Goal: Information Seeking & Learning: Learn about a topic

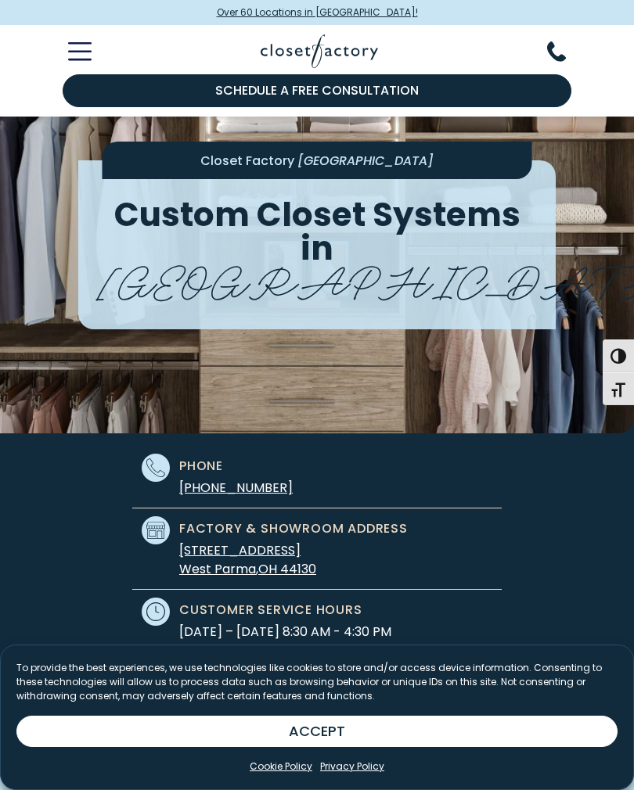
click at [511, 747] on button "ACCEPT" at bounding box center [316, 731] width 601 height 31
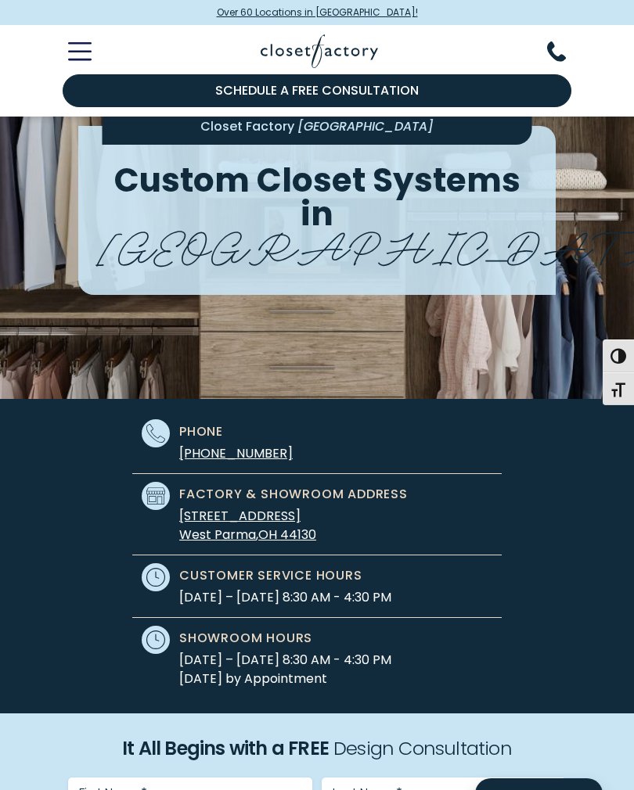
click at [80, 42] on icon "Toggle Mobile Menu" at bounding box center [79, 51] width 23 height 18
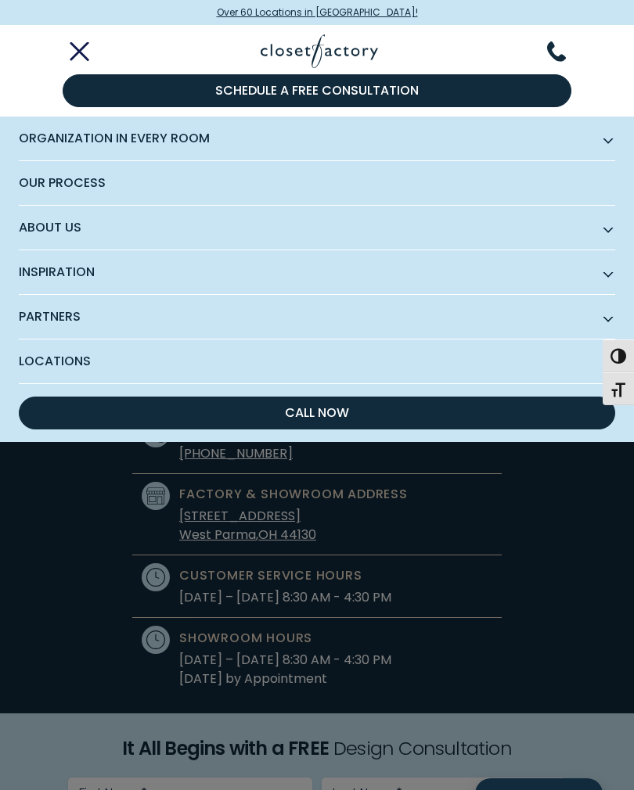
click at [45, 137] on span "Organization in Every Room" at bounding box center [317, 139] width 596 height 45
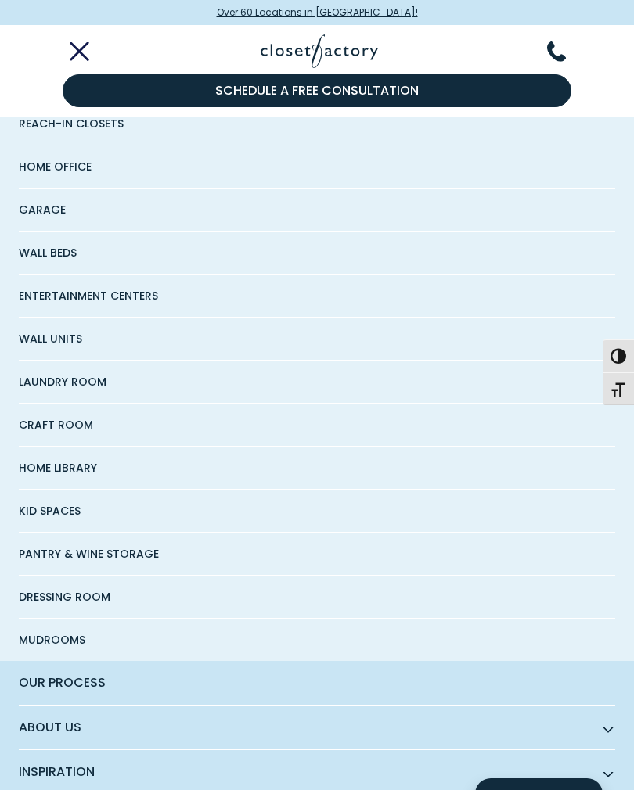
scroll to position [160, 0]
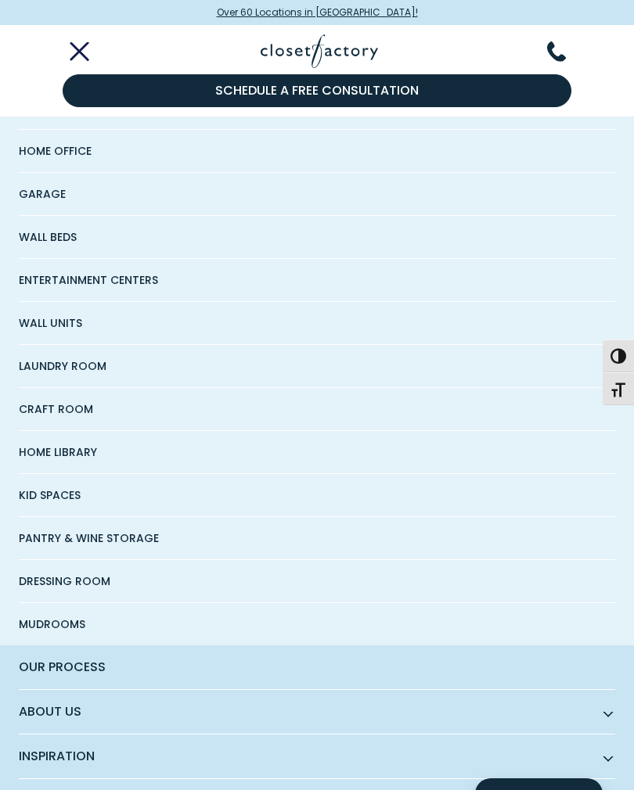
click at [47, 625] on span "Mudrooms" at bounding box center [52, 624] width 67 height 42
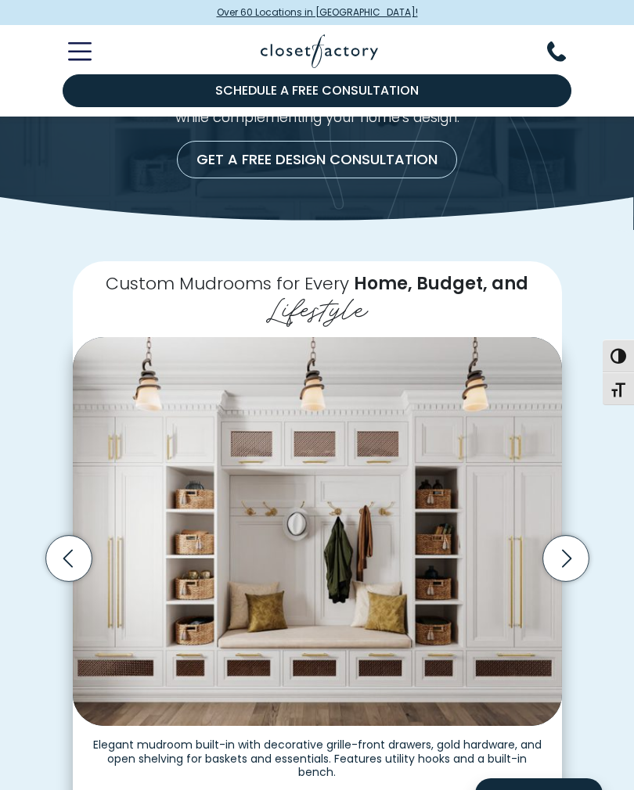
scroll to position [181, 0]
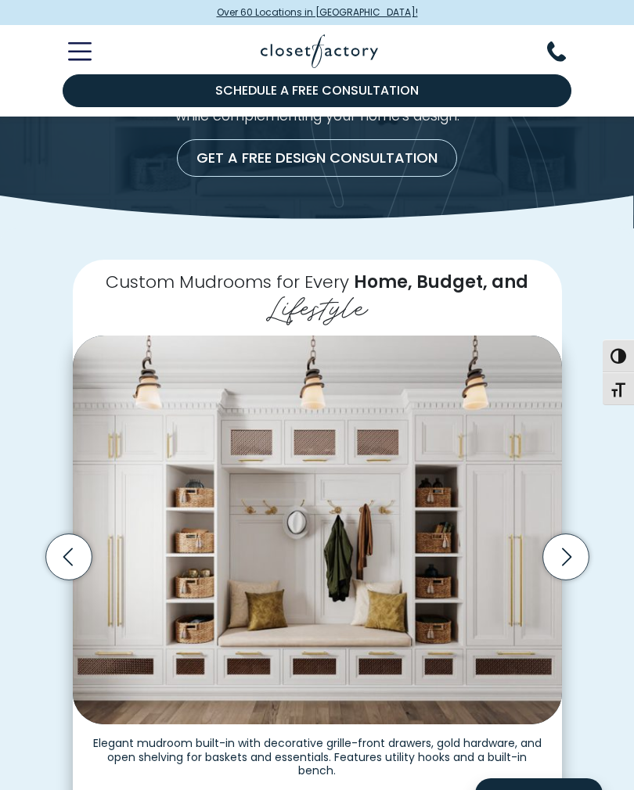
click at [574, 549] on icon "Next slide" at bounding box center [565, 557] width 46 height 46
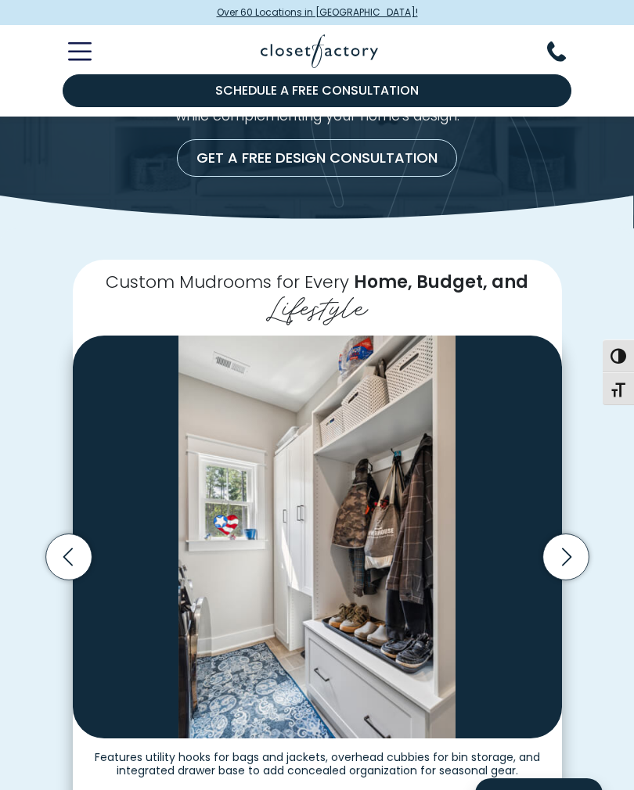
click at [564, 559] on icon "Next slide" at bounding box center [565, 557] width 46 height 46
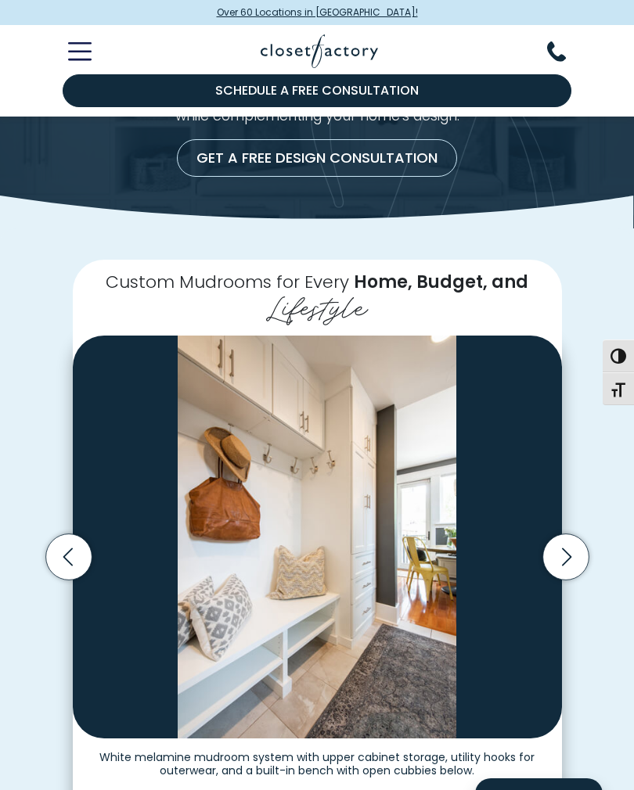
click at [567, 551] on icon "Next slide" at bounding box center [565, 557] width 46 height 46
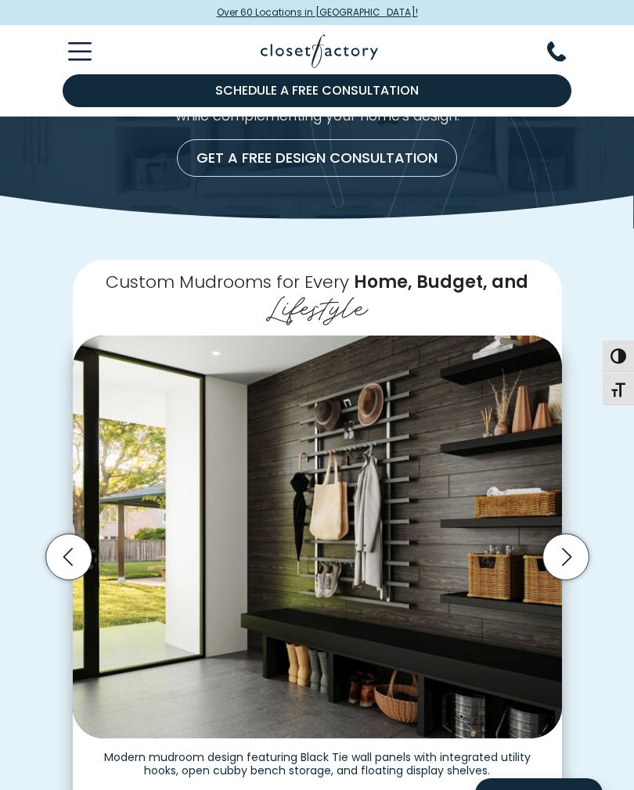
click at [565, 554] on icon "Next slide" at bounding box center [565, 557] width 46 height 46
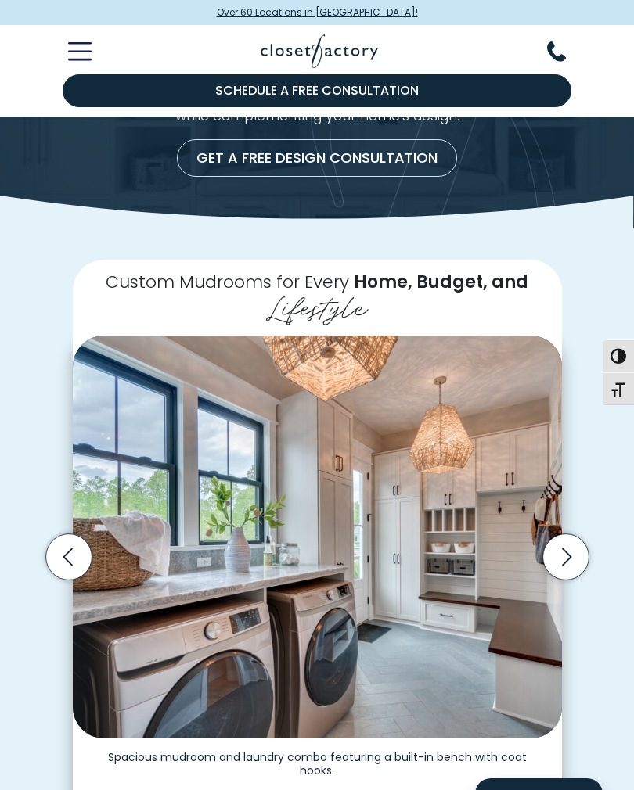
click at [570, 545] on icon "Next slide" at bounding box center [565, 557] width 46 height 46
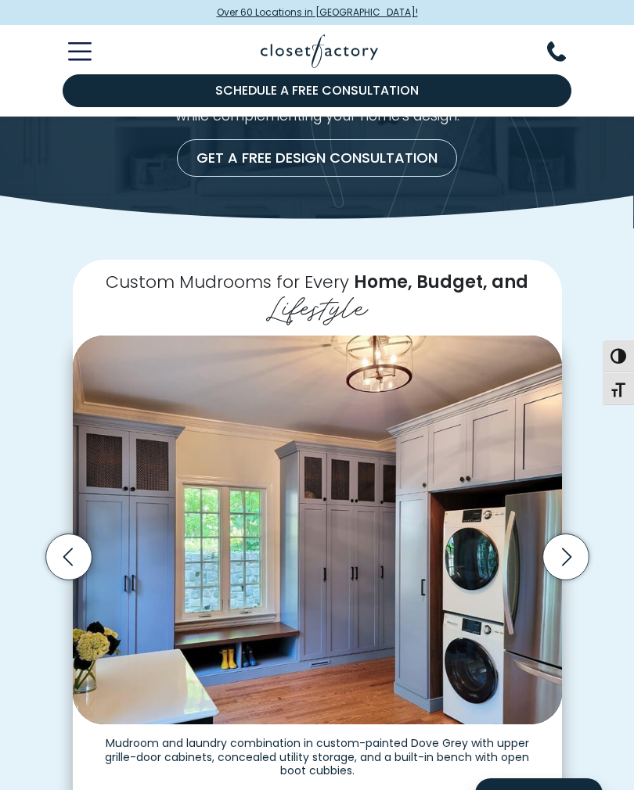
click at [574, 545] on icon "Next slide" at bounding box center [565, 557] width 46 height 46
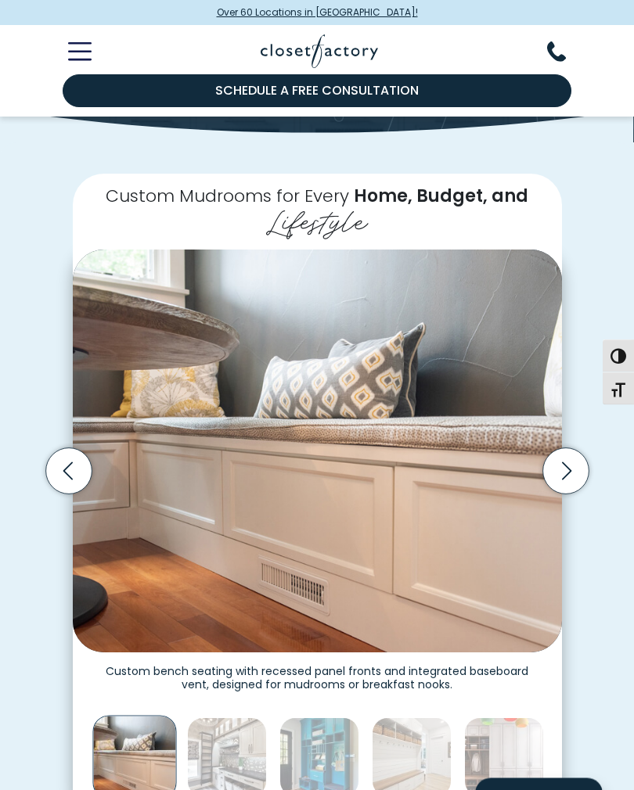
scroll to position [267, 0]
click at [560, 463] on icon "Next slide" at bounding box center [565, 471] width 46 height 46
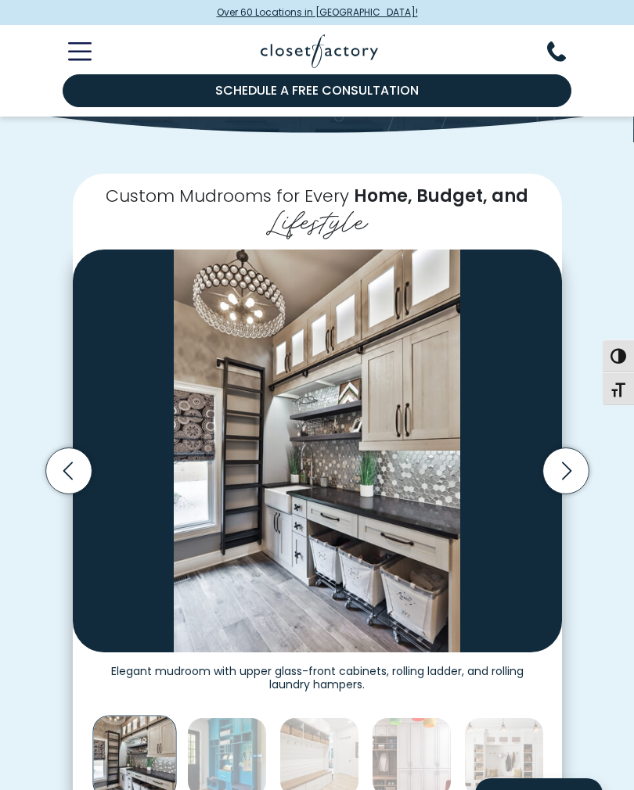
click at [567, 462] on icon "Next slide" at bounding box center [565, 471] width 9 height 18
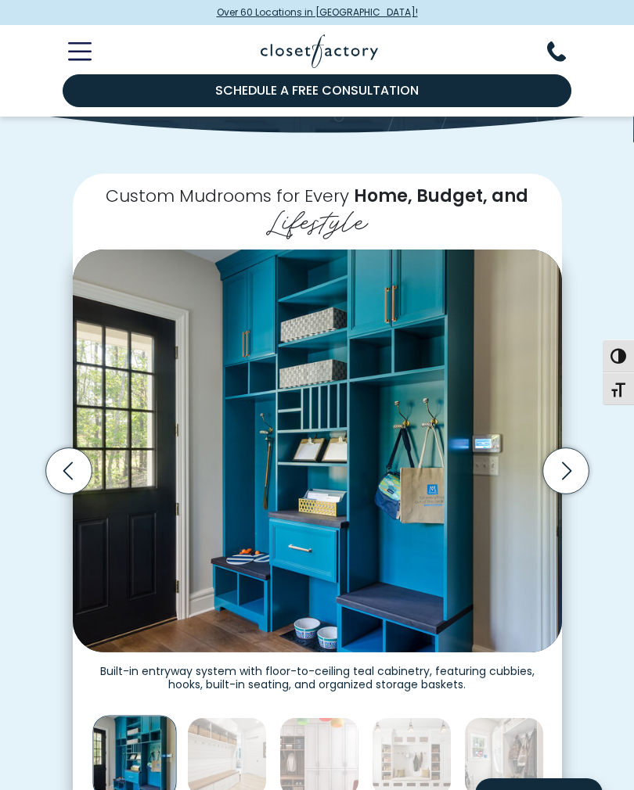
click at [563, 464] on icon "Next slide" at bounding box center [565, 471] width 46 height 46
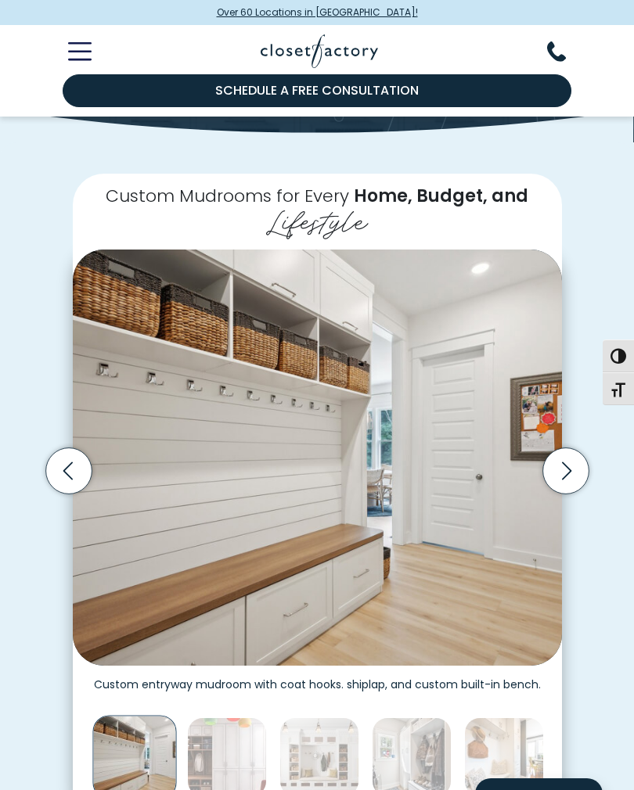
click at [570, 465] on icon "Next slide" at bounding box center [565, 471] width 9 height 18
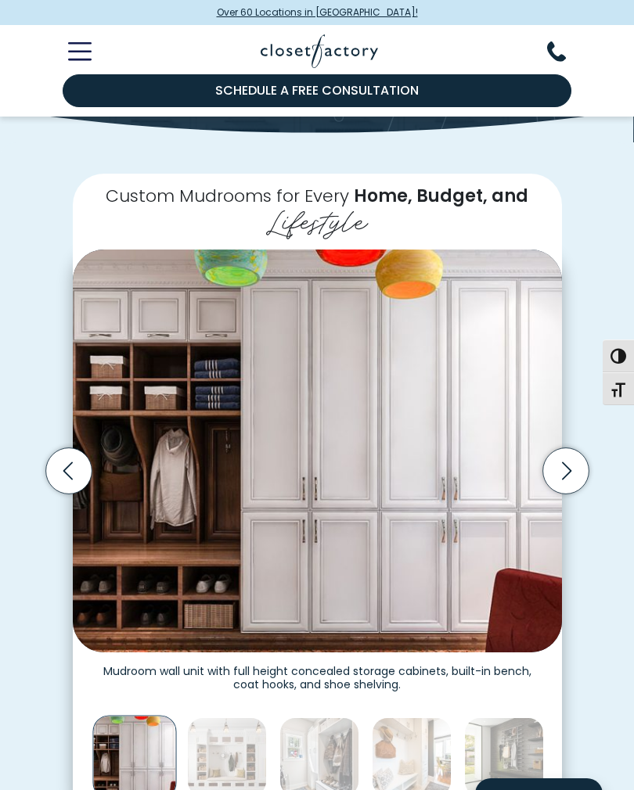
click at [566, 466] on icon "Next slide" at bounding box center [565, 471] width 46 height 46
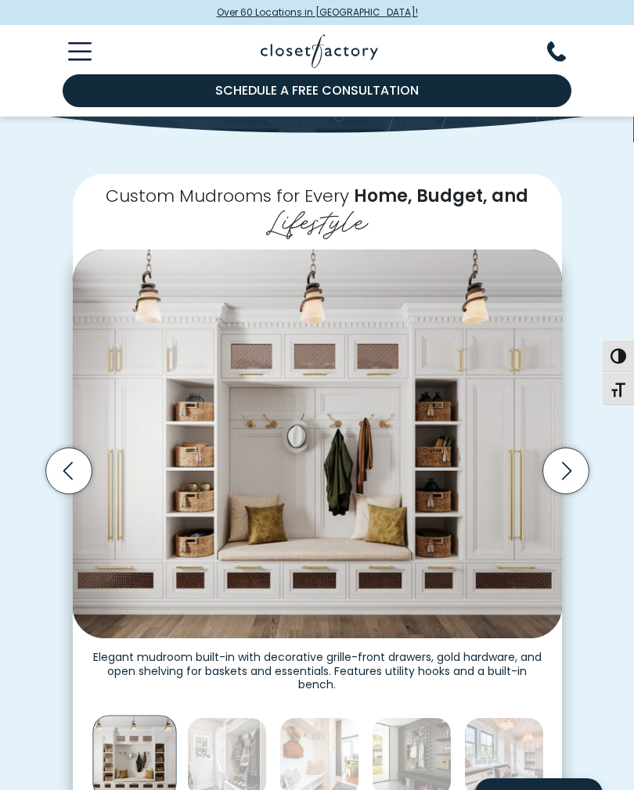
click at [565, 467] on icon "Next slide" at bounding box center [565, 471] width 46 height 46
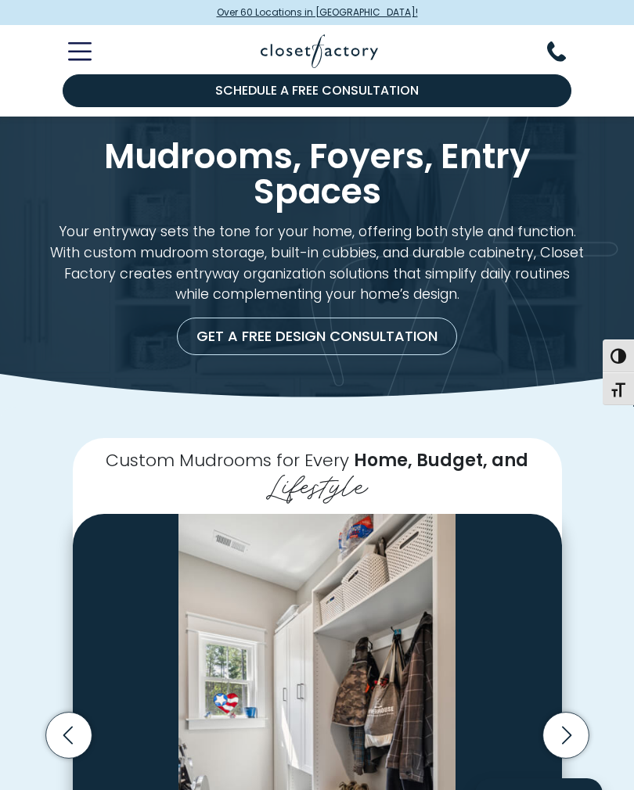
scroll to position [0, 0]
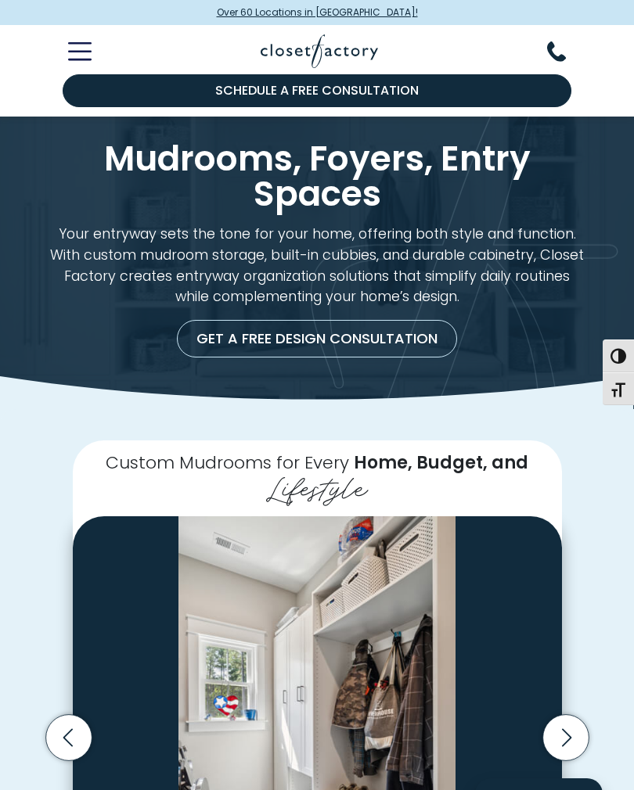
click at [85, 45] on icon "Toggle Mobile Menu" at bounding box center [79, 51] width 23 height 18
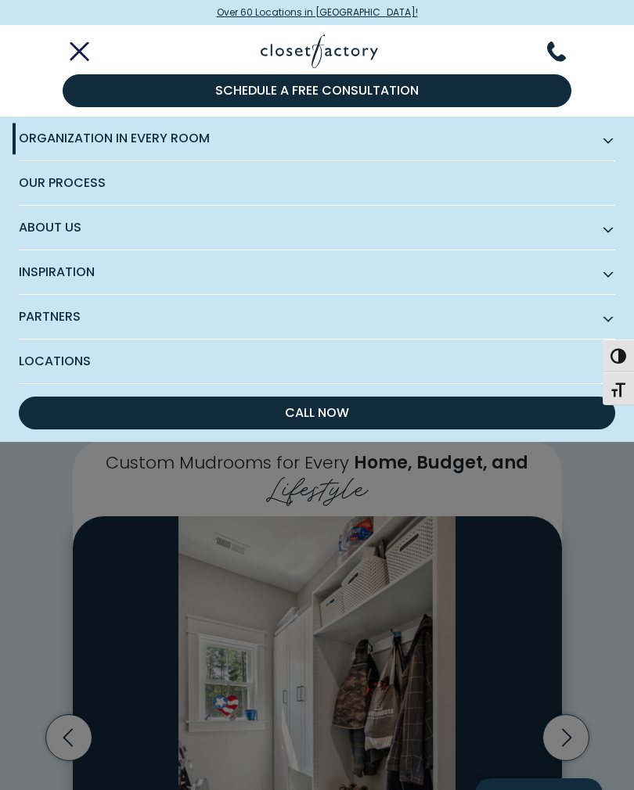
click at [40, 135] on span "Organization in Every Room" at bounding box center [317, 139] width 596 height 45
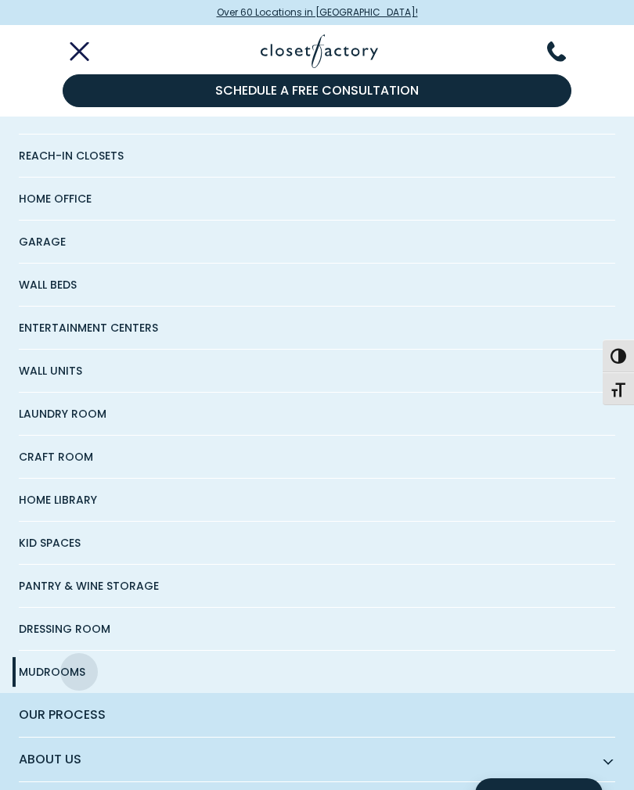
scroll to position [116, 0]
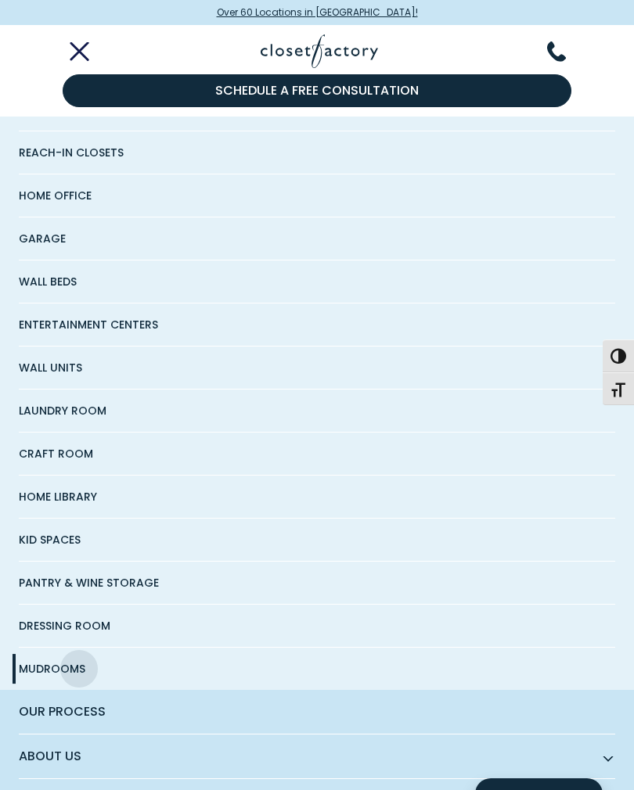
click at [34, 624] on span "Dressing Room" at bounding box center [65, 626] width 92 height 42
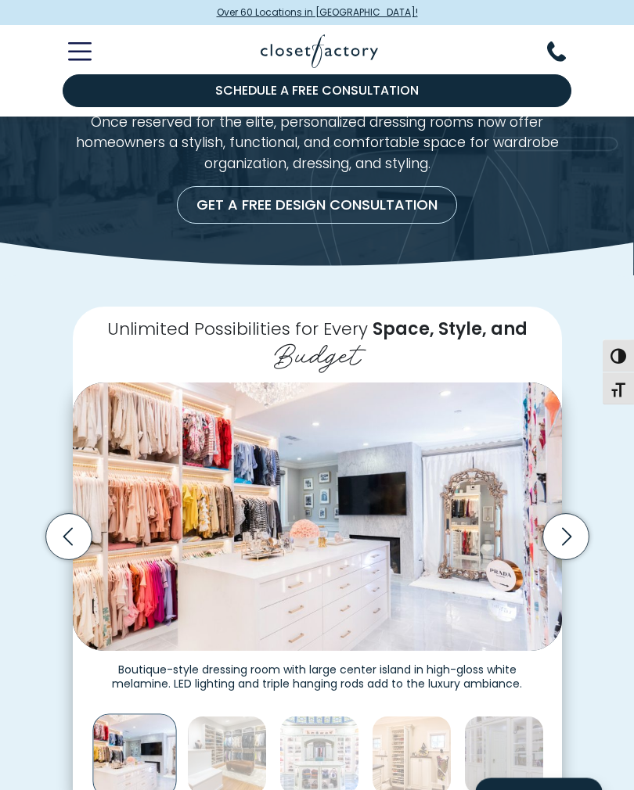
scroll to position [99, 0]
click at [569, 534] on icon "Next slide" at bounding box center [565, 537] width 46 height 46
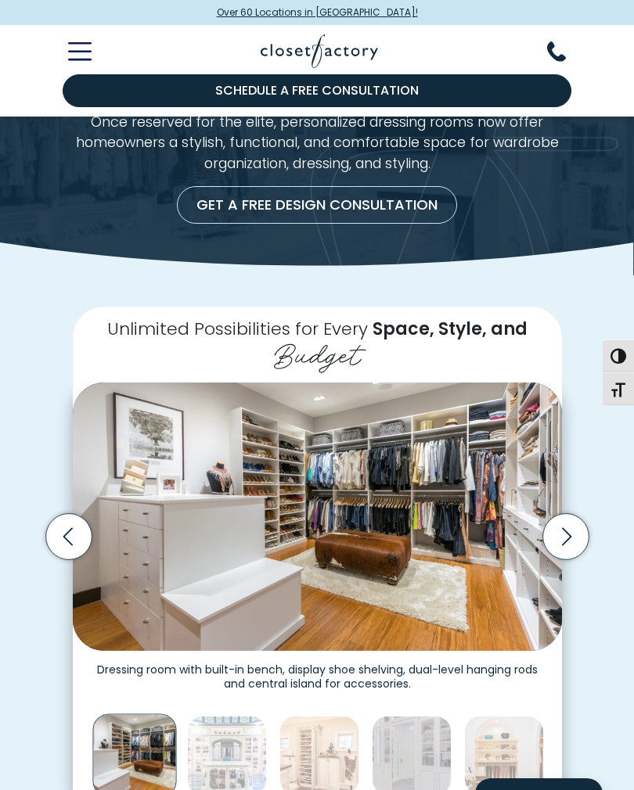
click at [557, 539] on icon "Next slide" at bounding box center [565, 537] width 46 height 46
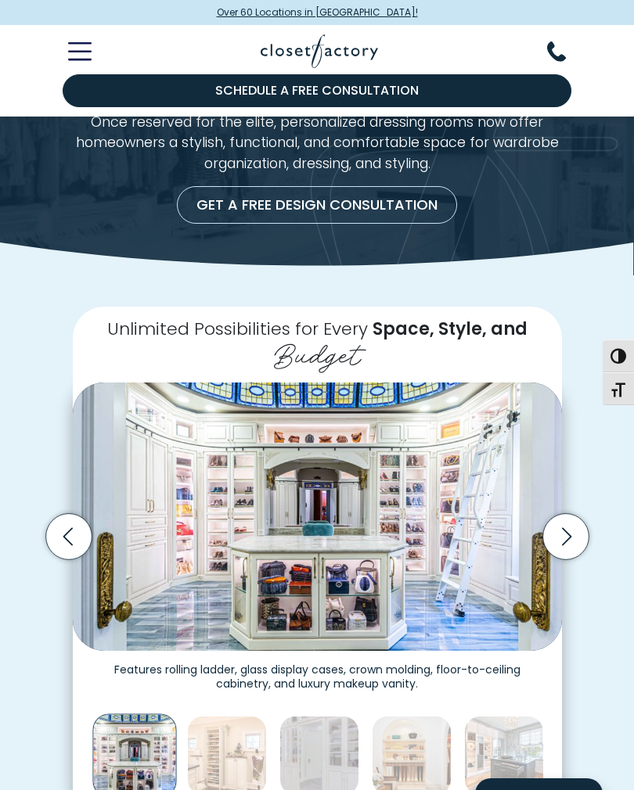
click at [566, 538] on icon "Next slide" at bounding box center [565, 537] width 46 height 46
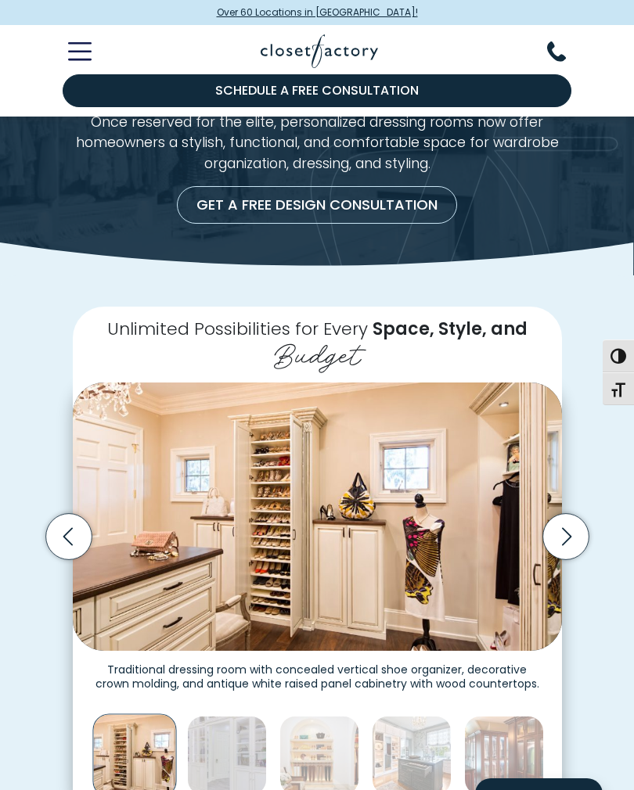
click at [561, 545] on icon "Next slide" at bounding box center [565, 537] width 46 height 46
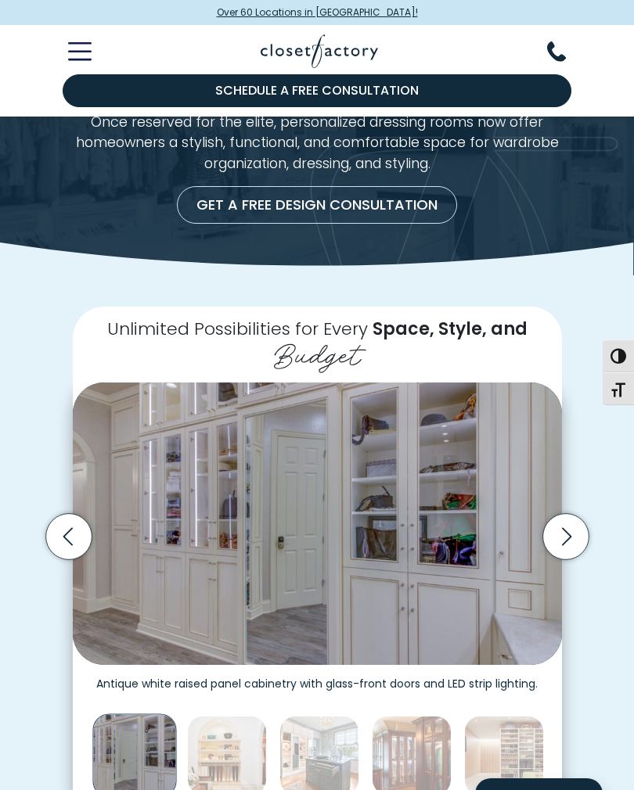
click at [566, 537] on icon "Next slide" at bounding box center [565, 537] width 9 height 18
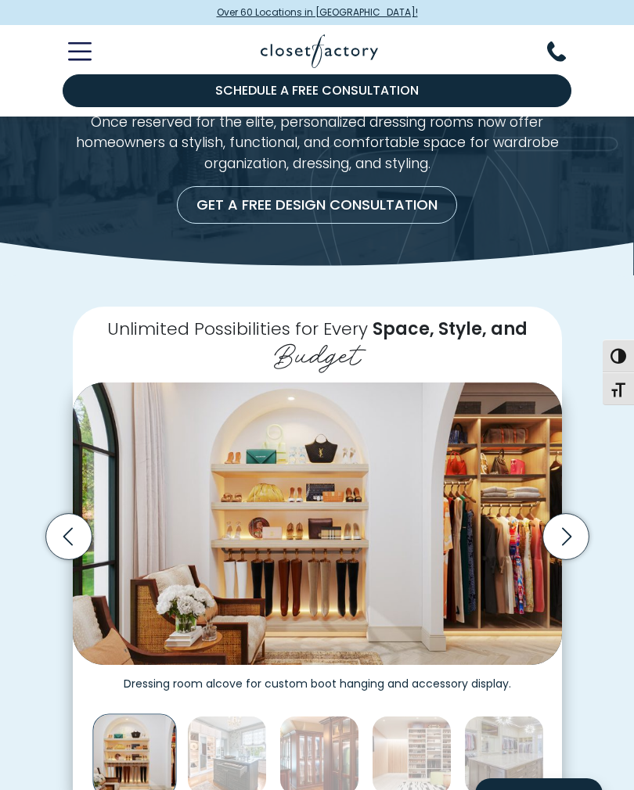
click at [567, 534] on icon "Next slide" at bounding box center [565, 537] width 46 height 46
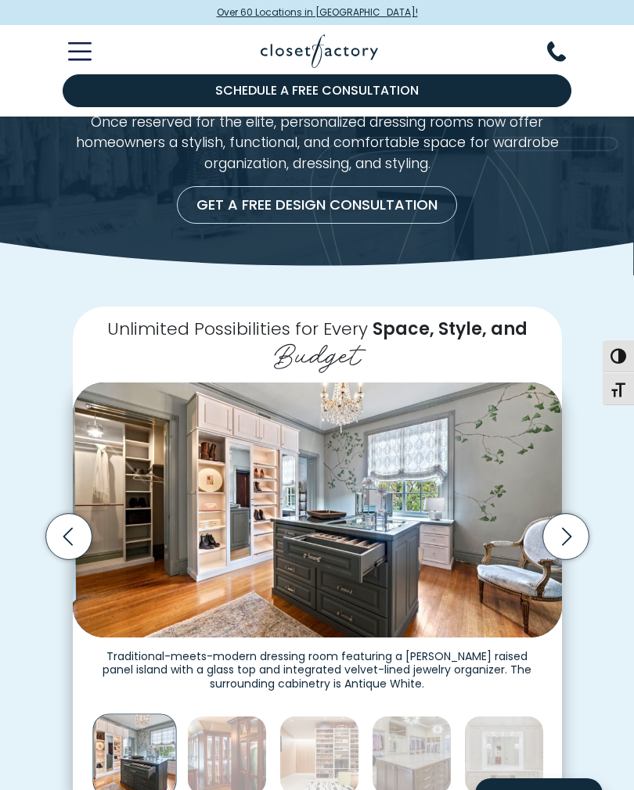
click at [566, 537] on icon "Next slide" at bounding box center [565, 537] width 9 height 18
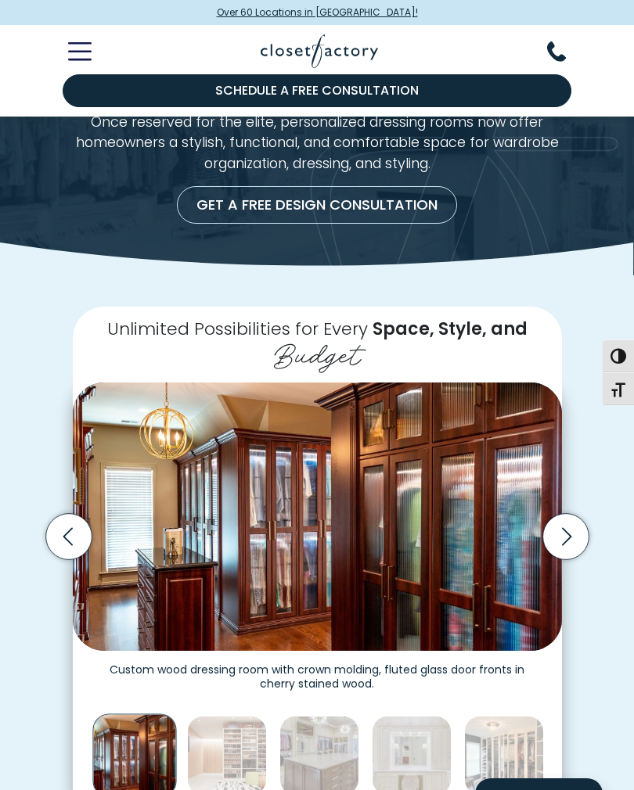
click at [567, 538] on icon "Next slide" at bounding box center [565, 537] width 46 height 46
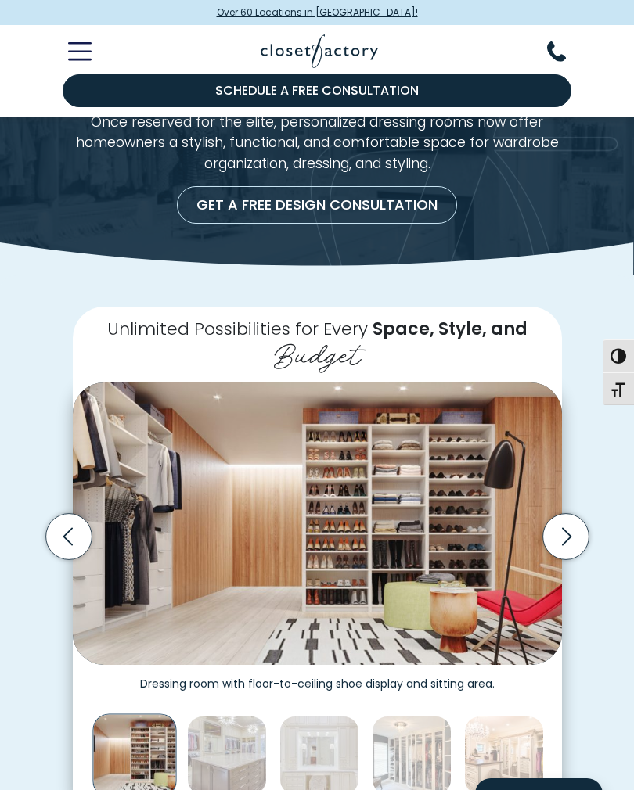
click at [562, 537] on icon "Next slide" at bounding box center [565, 537] width 46 height 46
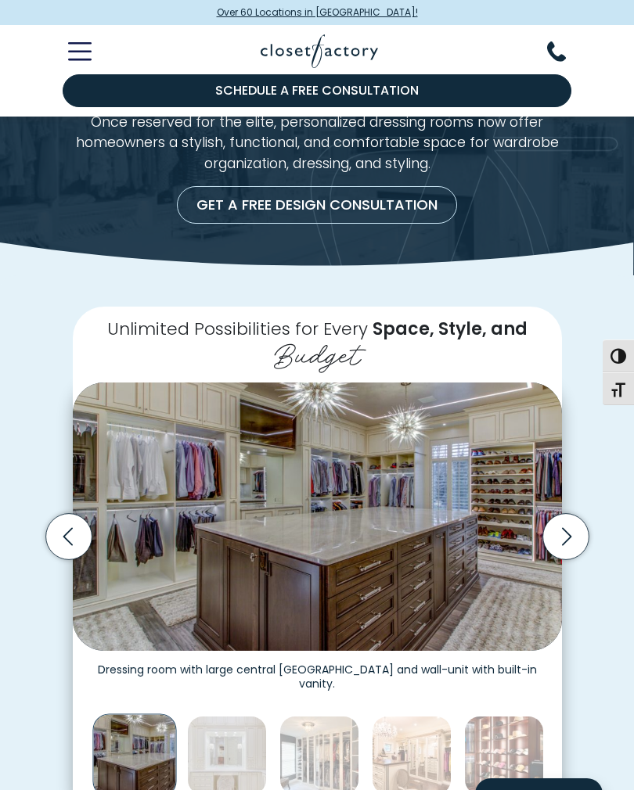
click at [563, 532] on icon "Next slide" at bounding box center [565, 537] width 46 height 46
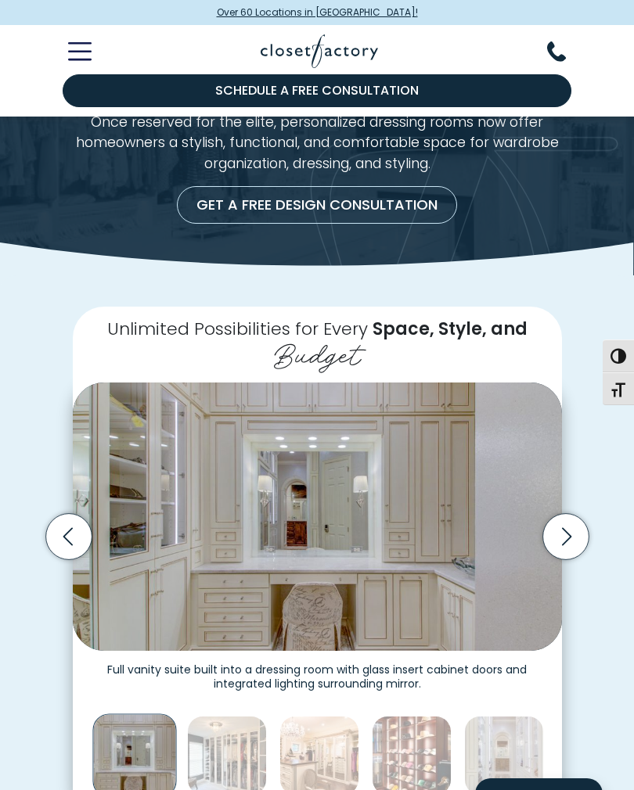
click at [563, 534] on icon "Next slide" at bounding box center [565, 537] width 46 height 46
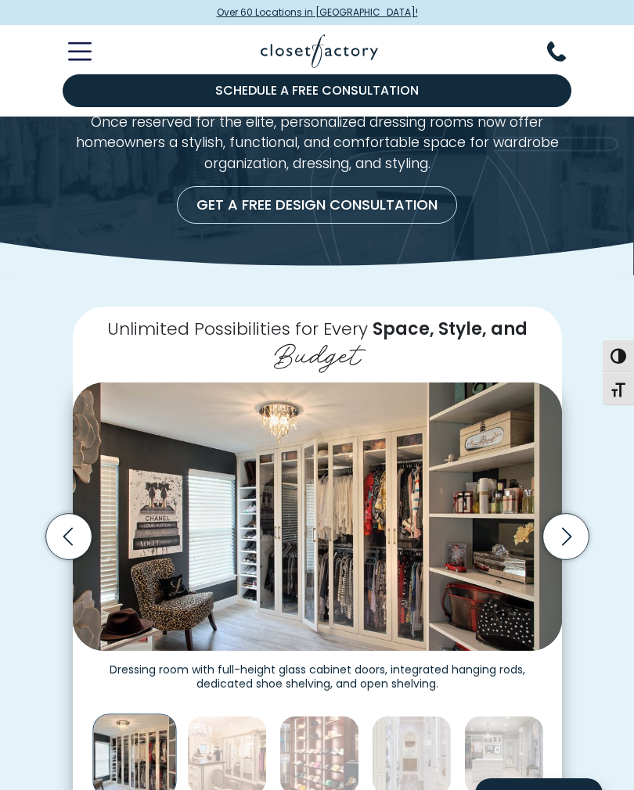
click at [567, 531] on icon "Next slide" at bounding box center [565, 537] width 46 height 46
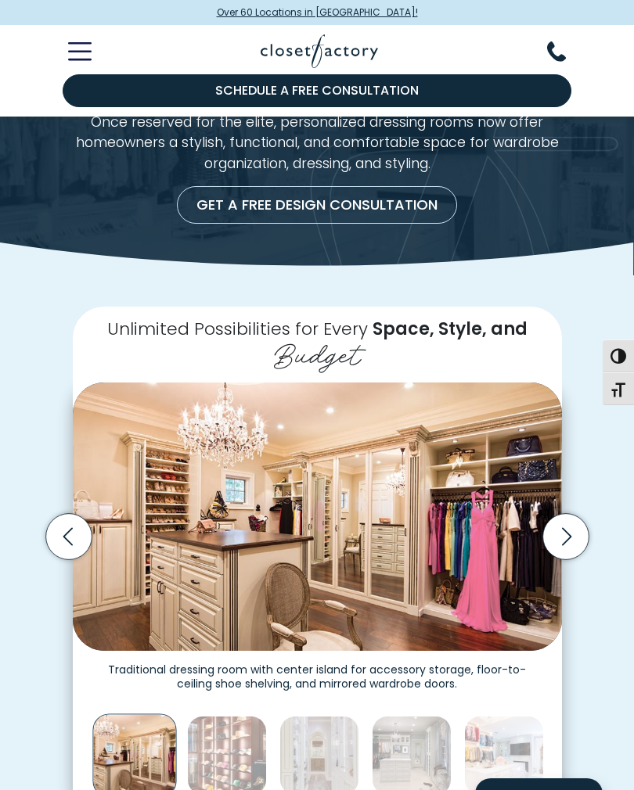
click at [567, 531] on icon "Next slide" at bounding box center [565, 537] width 46 height 46
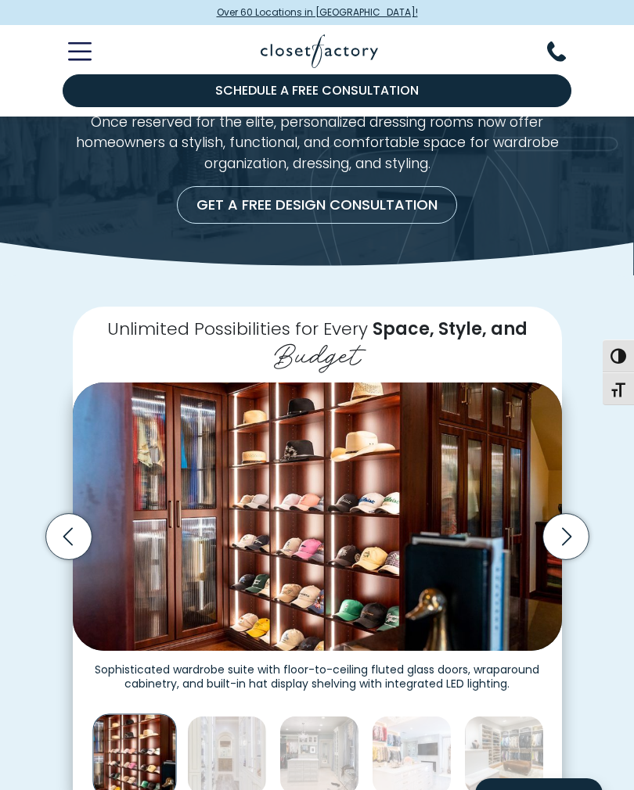
click at [564, 533] on icon "Next slide" at bounding box center [565, 537] width 46 height 46
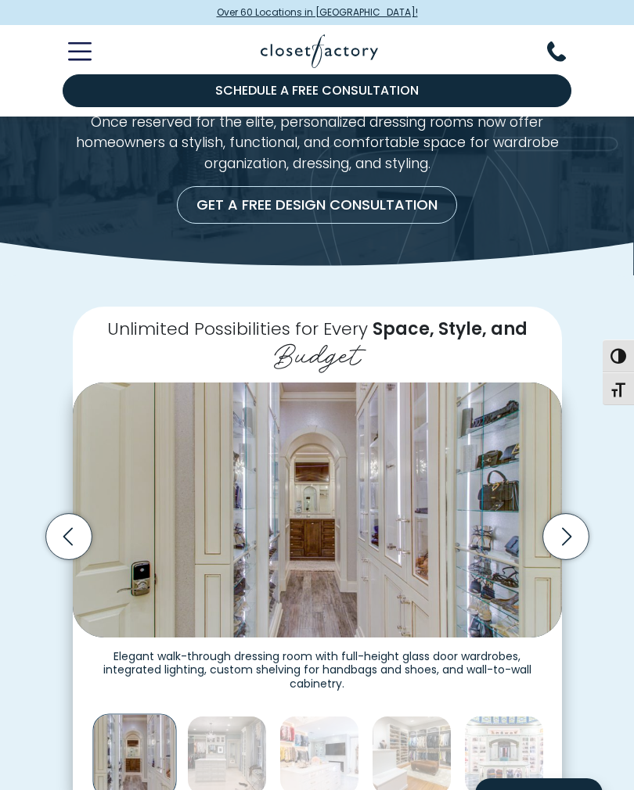
click at [562, 533] on icon "Next slide" at bounding box center [565, 537] width 46 height 46
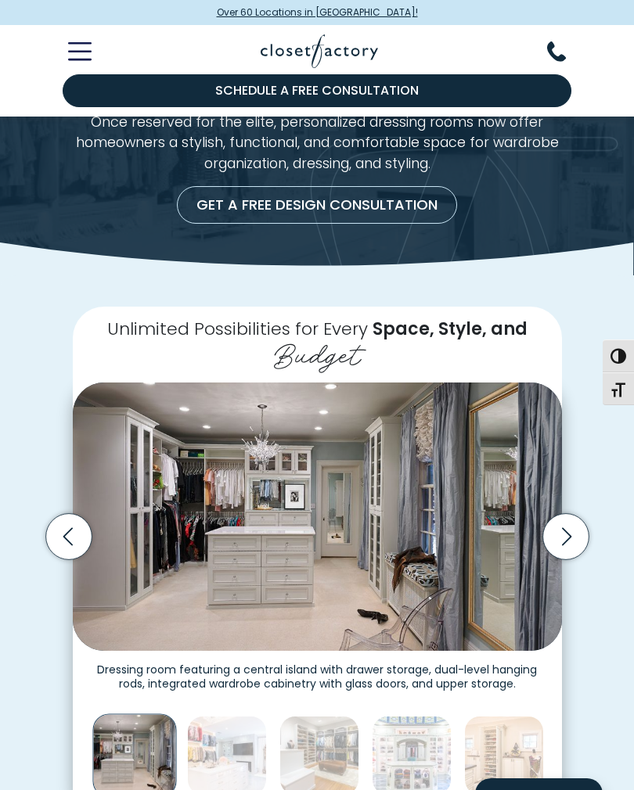
click at [567, 531] on icon "Next slide" at bounding box center [565, 537] width 46 height 46
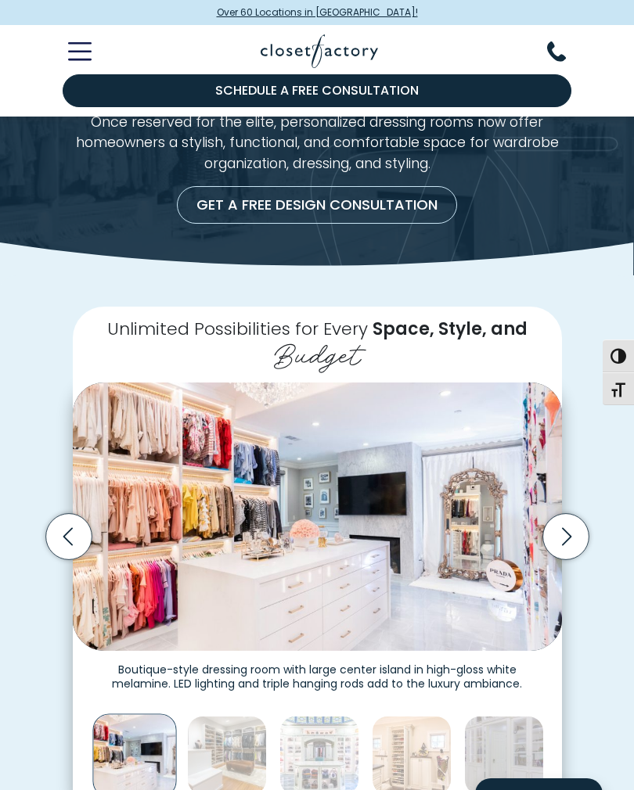
click at [77, 54] on icon "Toggle Mobile Menu" at bounding box center [79, 51] width 23 height 18
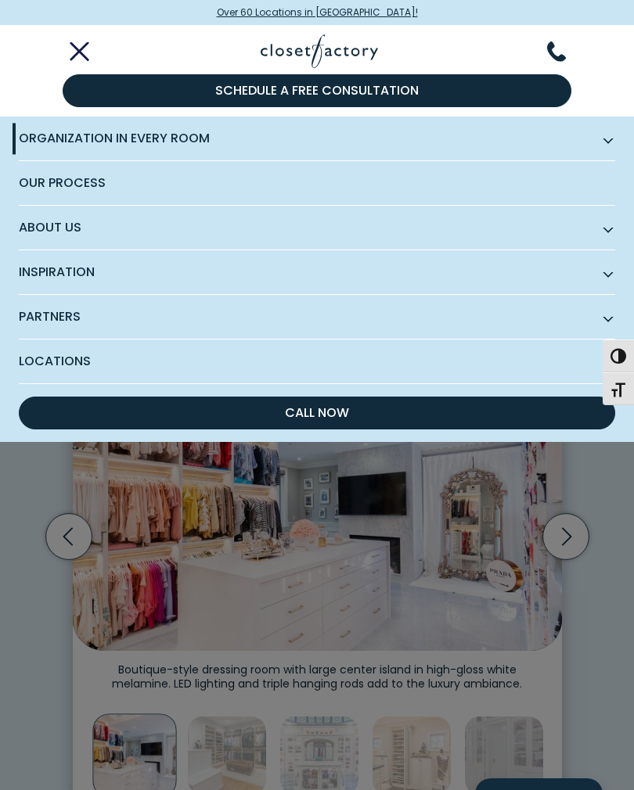
click at [51, 142] on span "Organization in Every Room" at bounding box center [317, 139] width 596 height 45
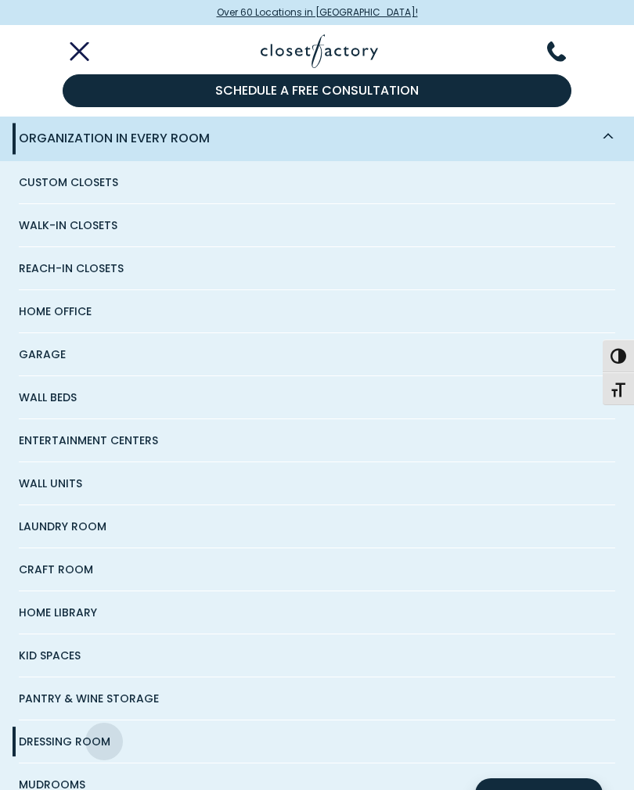
click at [43, 701] on span "Pantry & Wine Storage" at bounding box center [89, 699] width 140 height 42
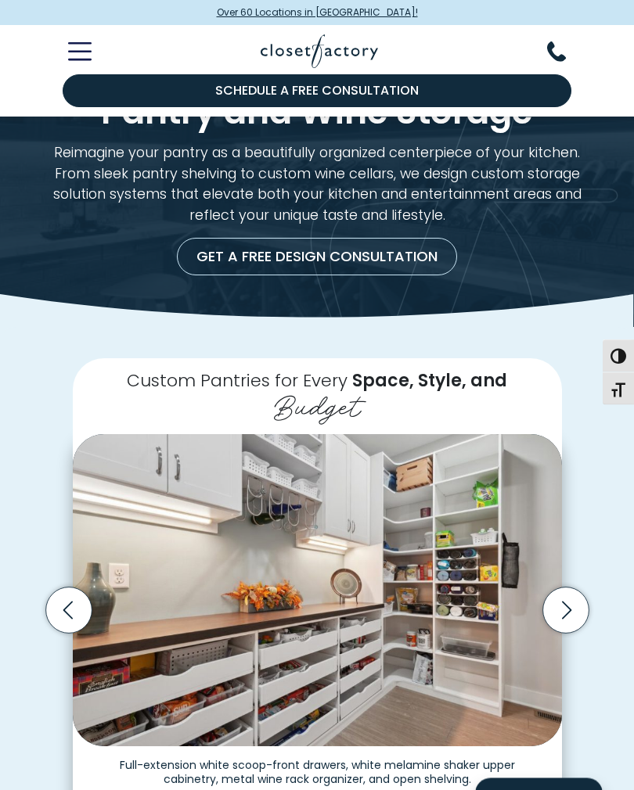
scroll to position [48, 0]
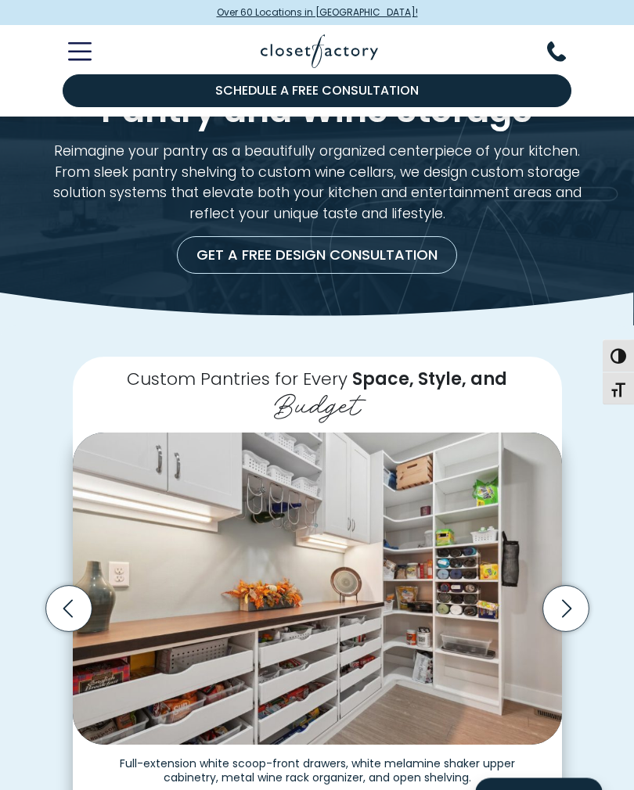
click at [561, 587] on icon "Next slide" at bounding box center [565, 610] width 46 height 46
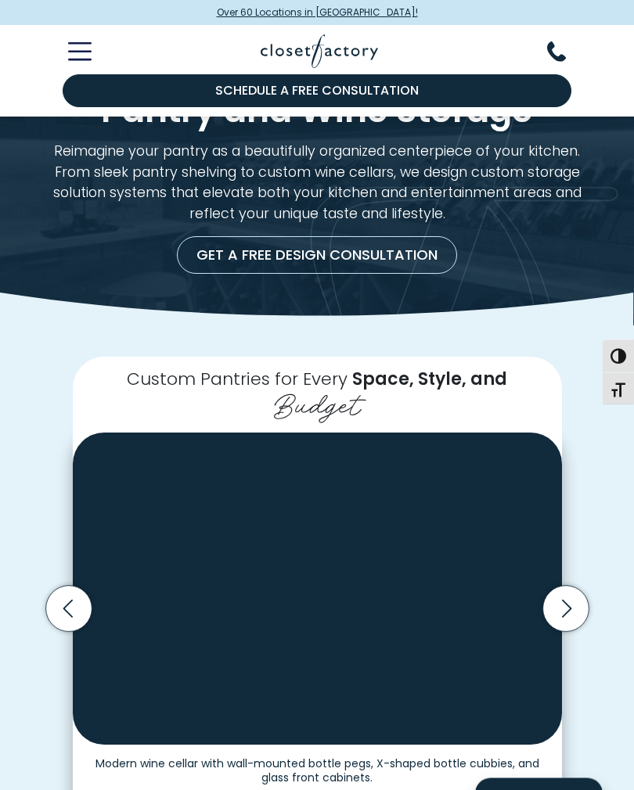
scroll to position [49, 0]
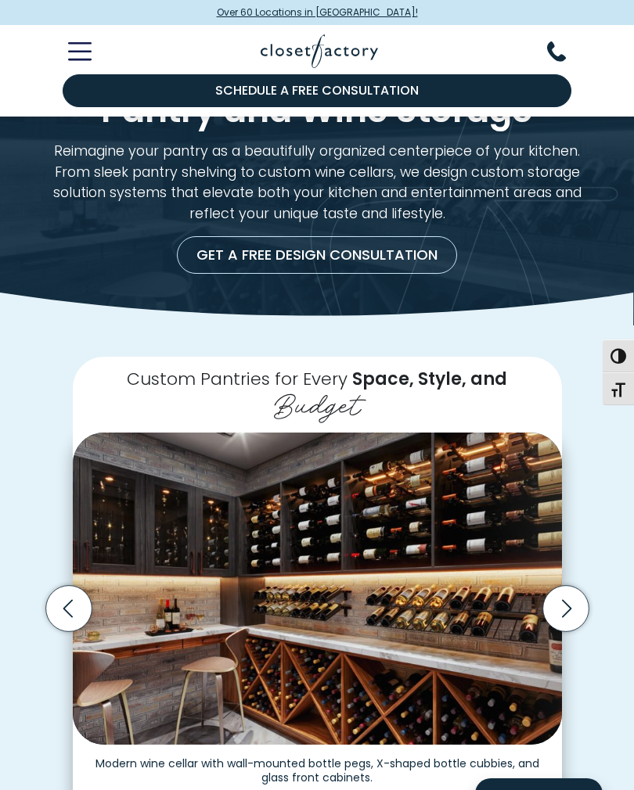
click at [581, 586] on icon "Next slide" at bounding box center [565, 609] width 46 height 46
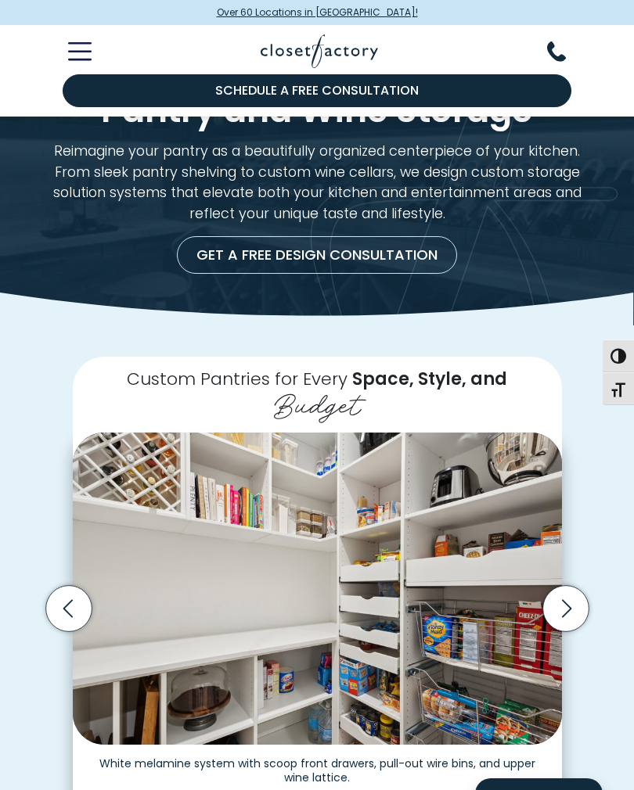
click at [580, 586] on icon "Next slide" at bounding box center [565, 609] width 46 height 46
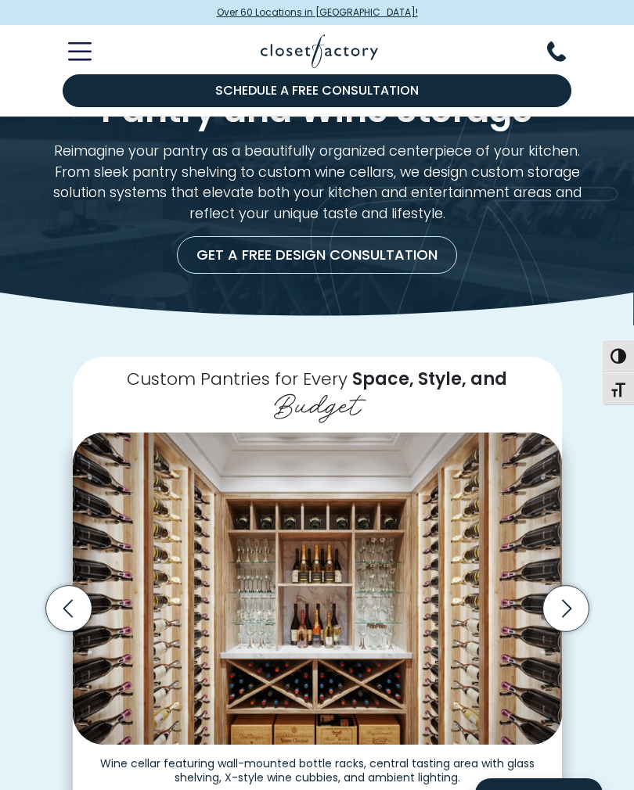
click at [573, 586] on icon "Next slide" at bounding box center [565, 609] width 46 height 46
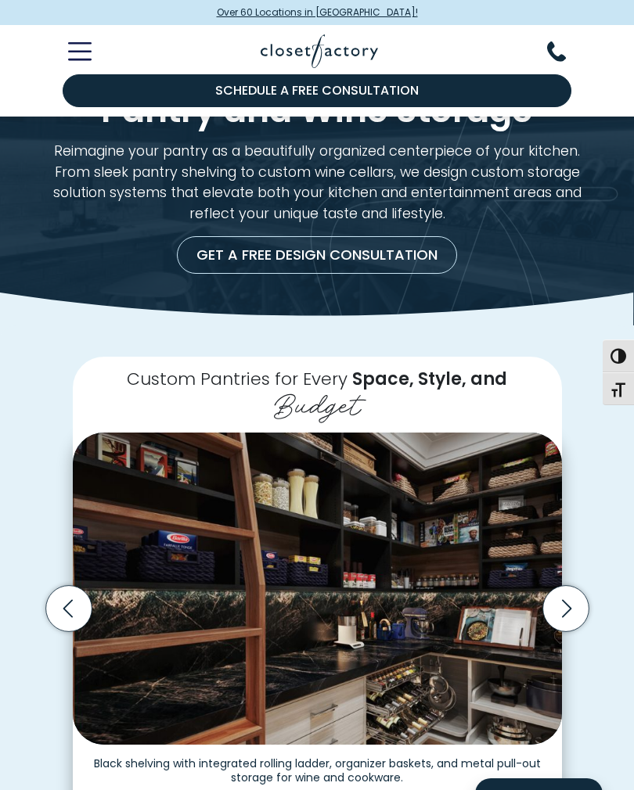
click at [564, 586] on icon "Next slide" at bounding box center [565, 609] width 46 height 46
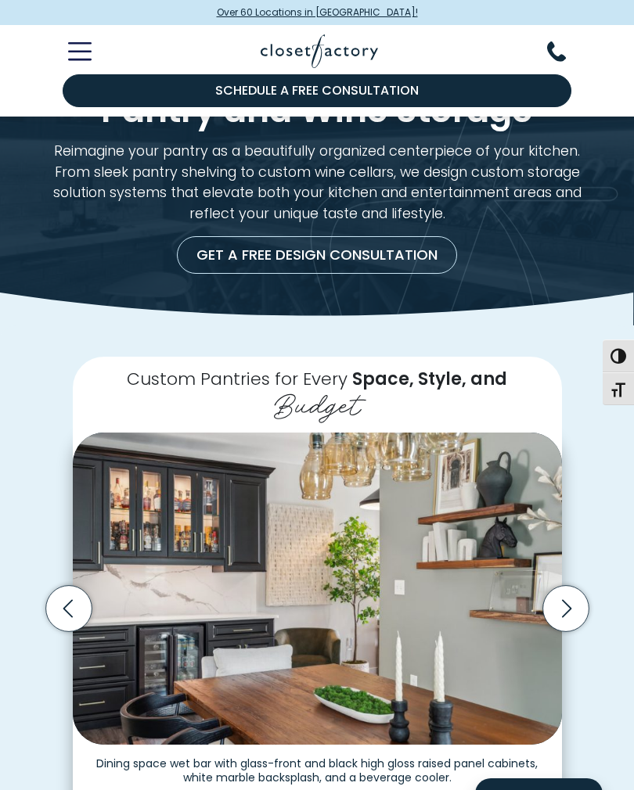
click at [587, 581] on icon "Next slide" at bounding box center [566, 609] width 56 height 56
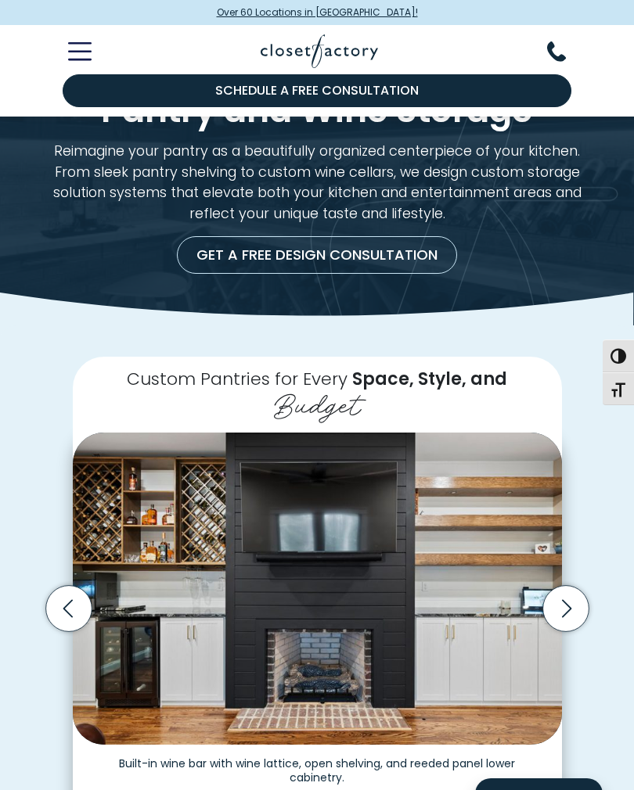
click at [565, 586] on icon "Next slide" at bounding box center [565, 609] width 46 height 46
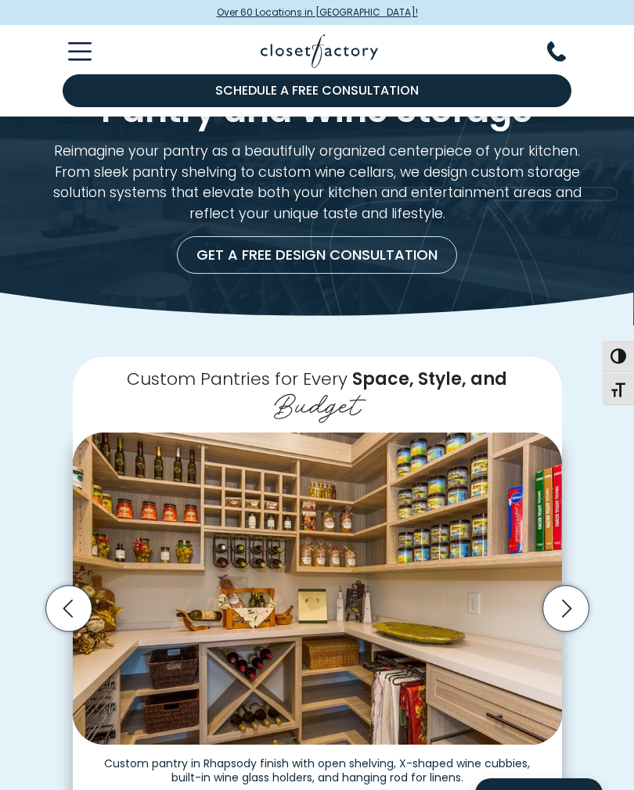
click at [565, 600] on icon "Next slide" at bounding box center [565, 609] width 9 height 18
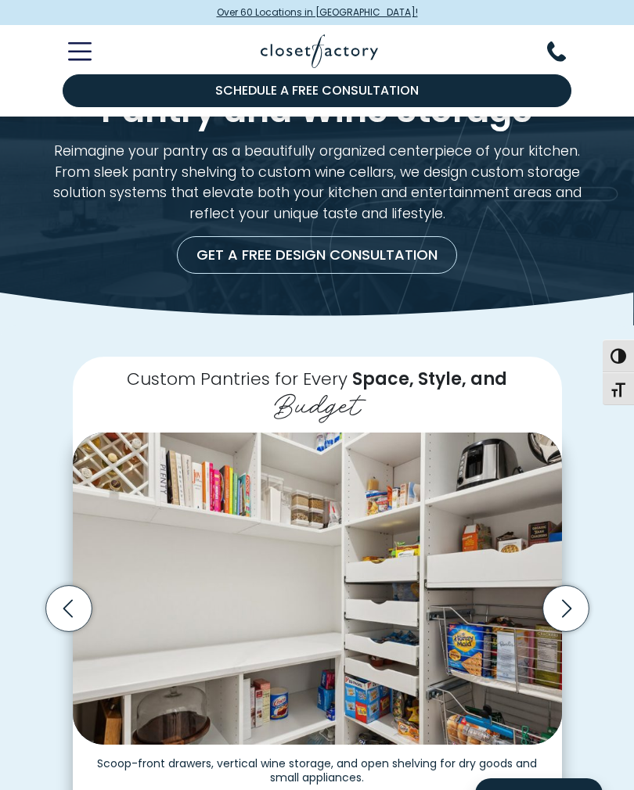
click at [68, 586] on icon "Previous slide" at bounding box center [68, 609] width 46 height 46
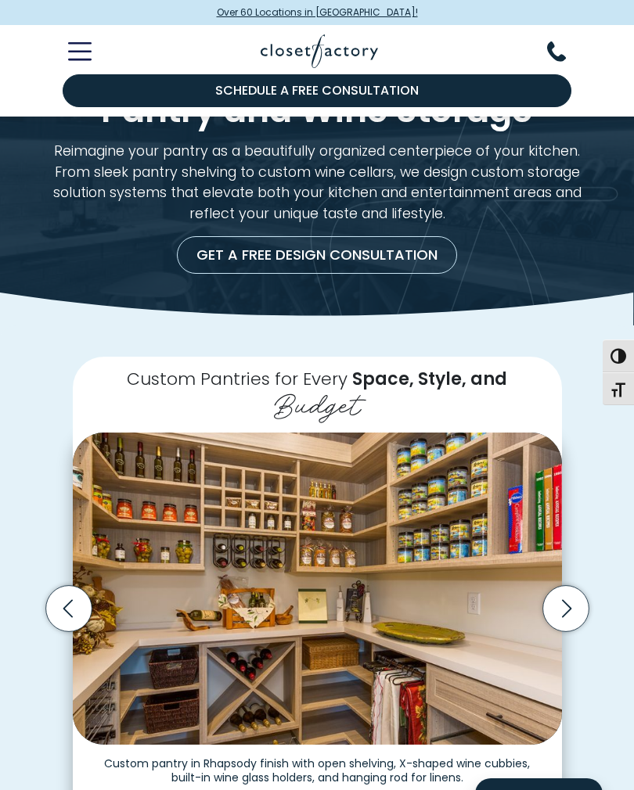
click at [567, 586] on icon "Next slide" at bounding box center [565, 609] width 46 height 46
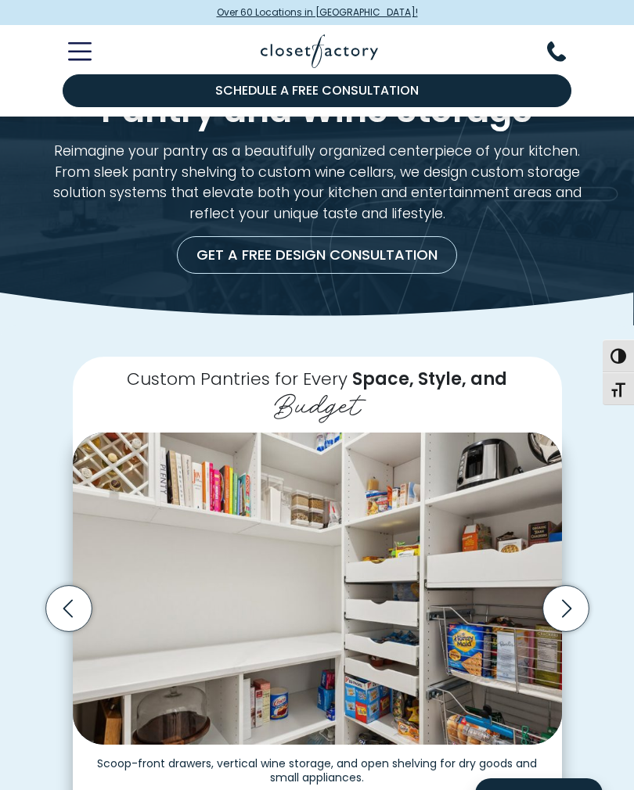
click at [567, 586] on icon "Next slide" at bounding box center [565, 609] width 46 height 46
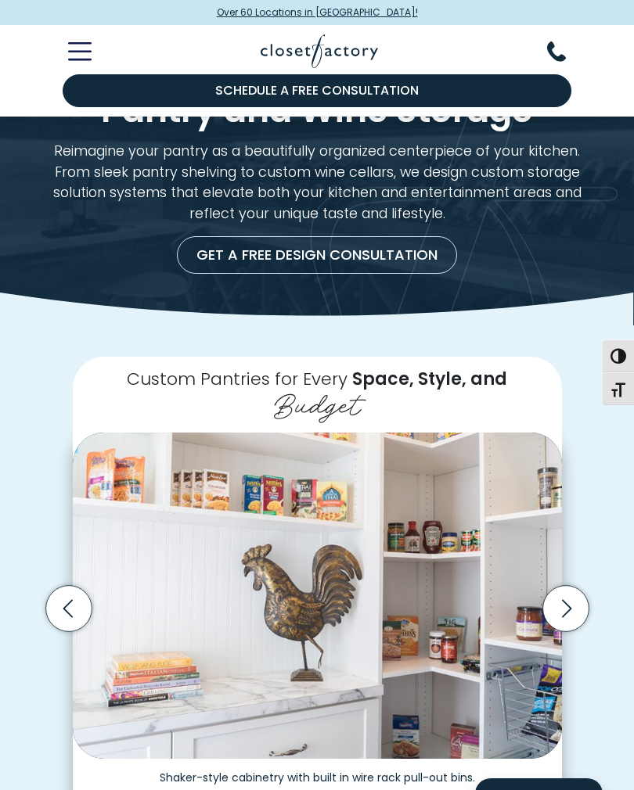
click at [567, 586] on icon "Next slide" at bounding box center [565, 609] width 46 height 46
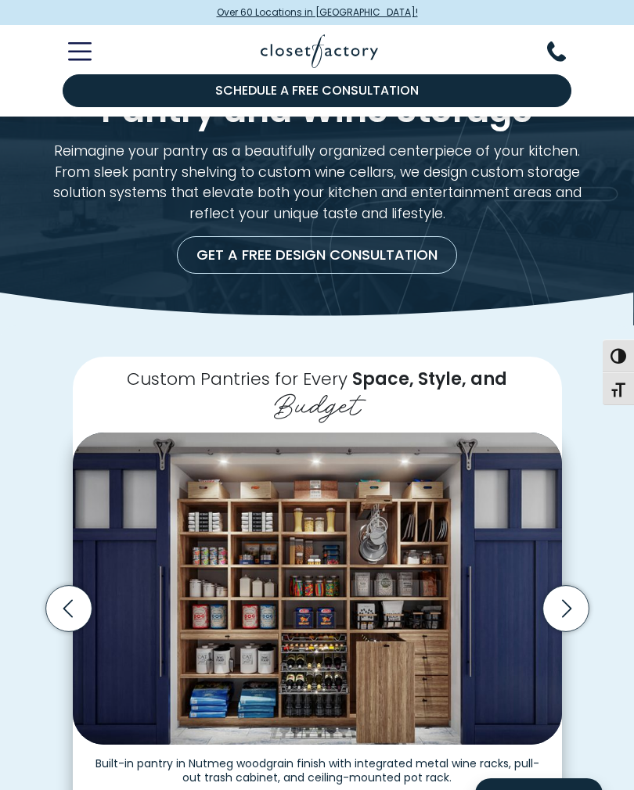
click at [564, 586] on icon "Next slide" at bounding box center [565, 609] width 46 height 46
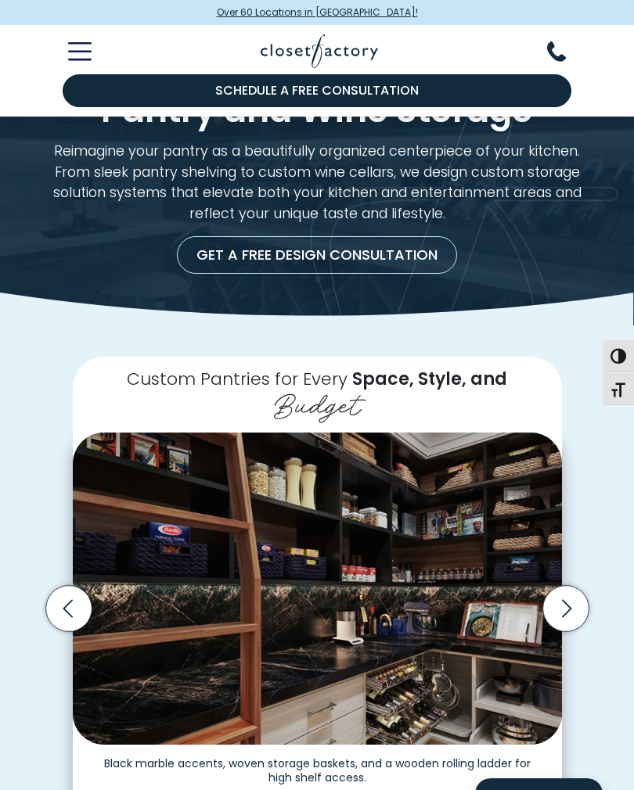
click at [570, 586] on icon "Next slide" at bounding box center [565, 609] width 46 height 46
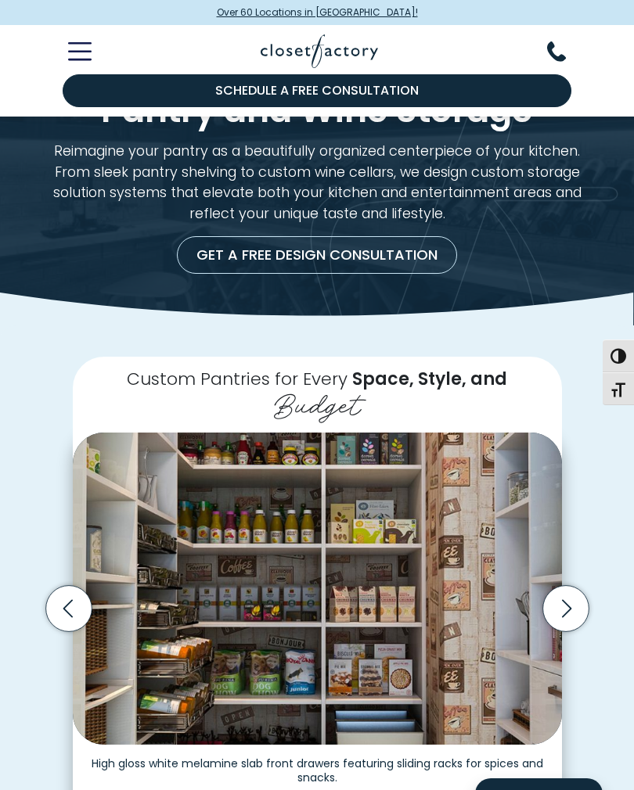
click at [574, 586] on icon "Next slide" at bounding box center [565, 609] width 46 height 46
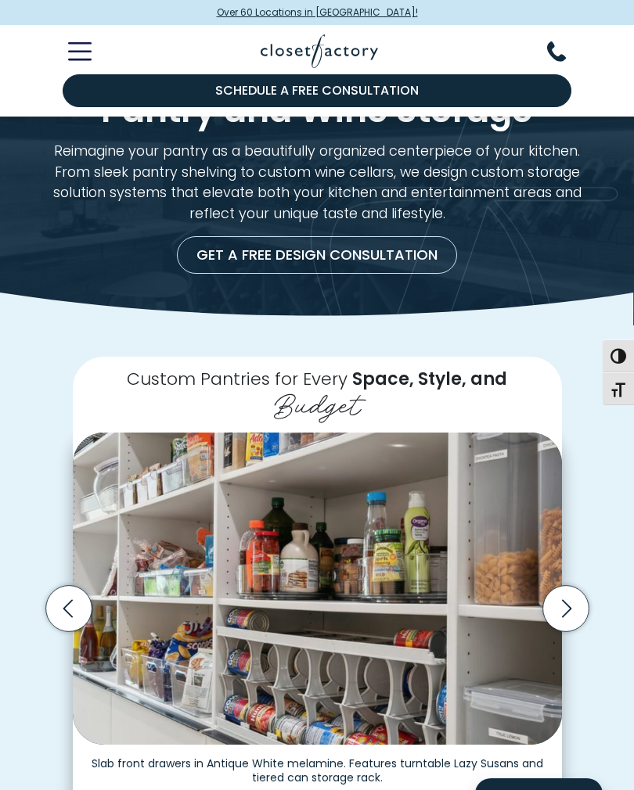
click at [561, 586] on icon "Next slide" at bounding box center [565, 609] width 46 height 46
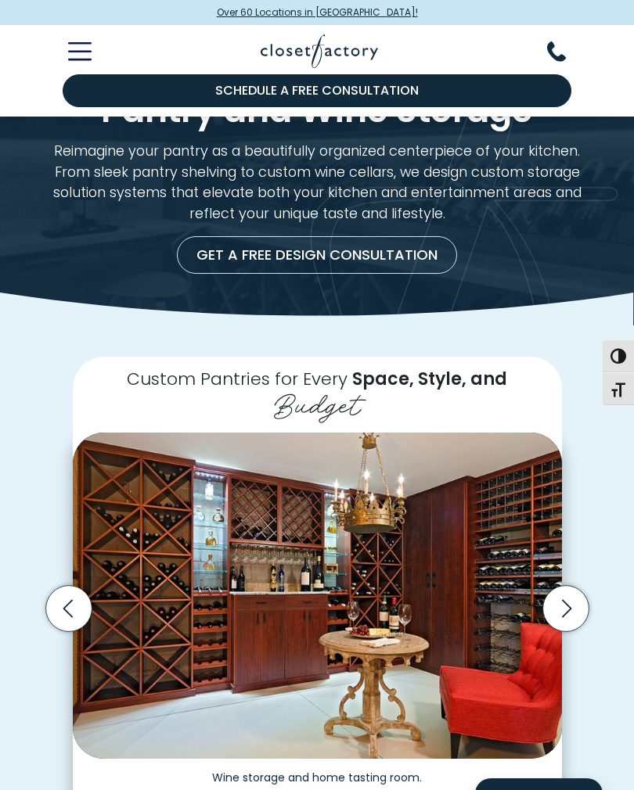
click at [567, 586] on icon "Next slide" at bounding box center [565, 609] width 46 height 46
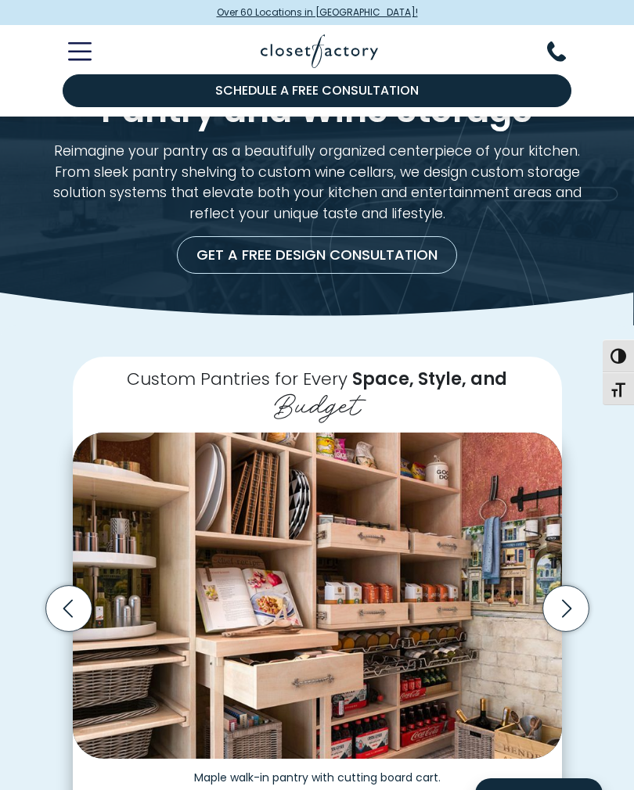
click at [571, 586] on icon "Next slide" at bounding box center [565, 609] width 46 height 46
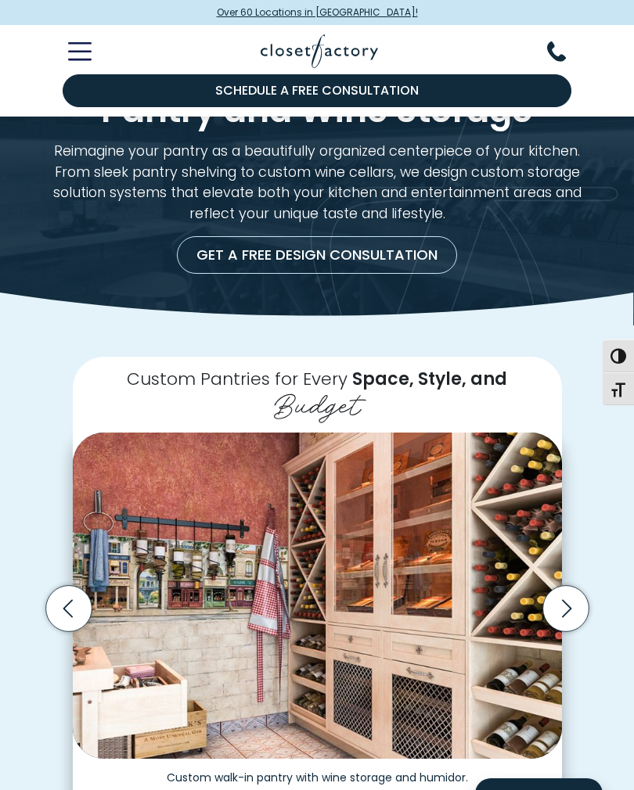
click at [566, 600] on icon "Next slide" at bounding box center [565, 609] width 9 height 18
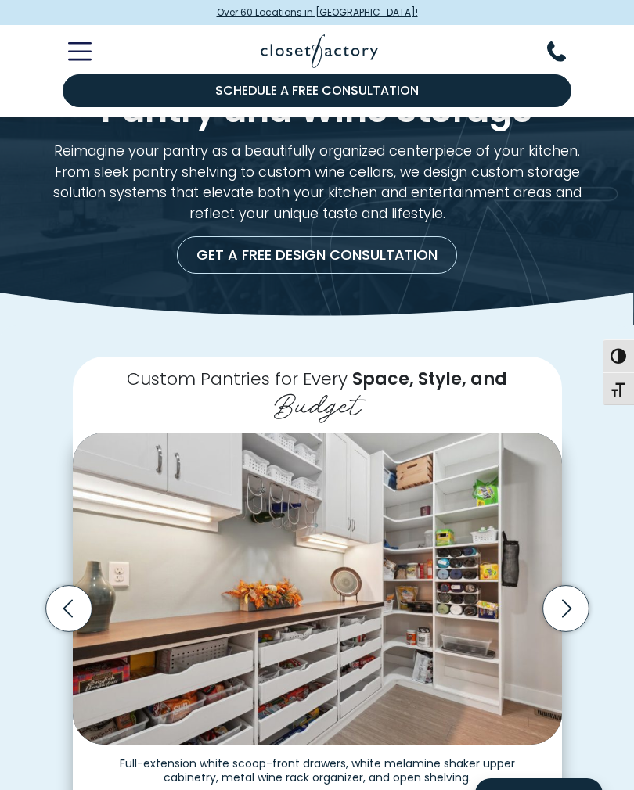
click at [564, 586] on icon "Next slide" at bounding box center [565, 609] width 46 height 46
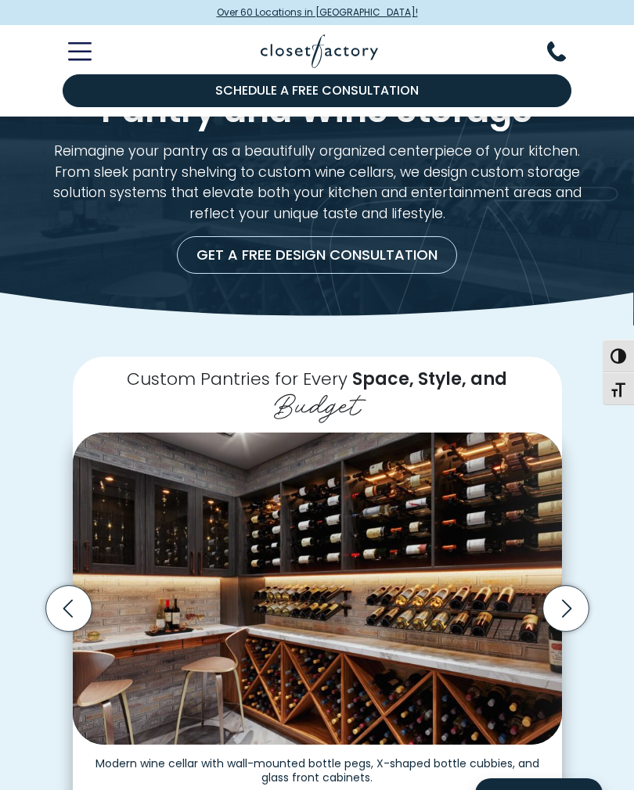
click at [575, 586] on icon "Next slide" at bounding box center [565, 609] width 46 height 46
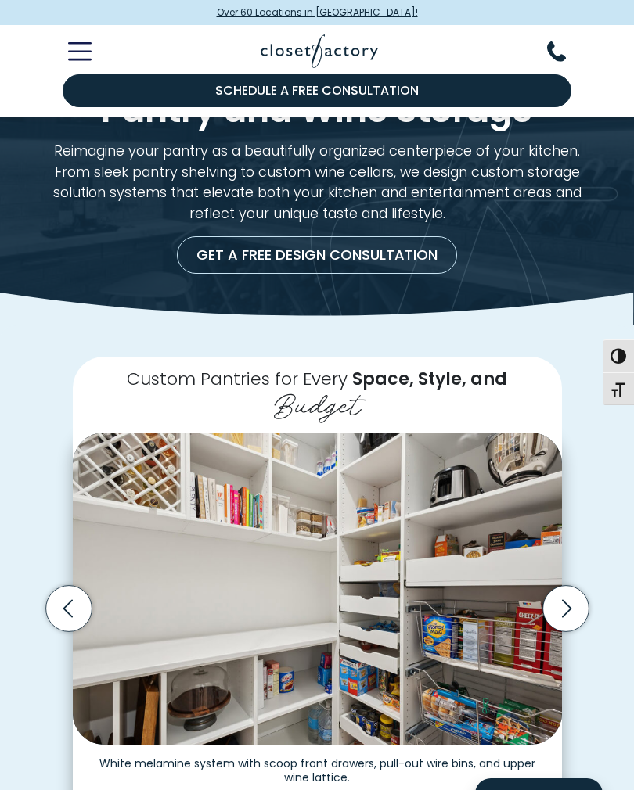
click at [86, 35] on div at bounding box center [317, 49] width 554 height 49
click at [72, 30] on div at bounding box center [317, 49] width 554 height 49
click at [80, 42] on icon "Toggle Mobile Menu" at bounding box center [79, 51] width 23 height 18
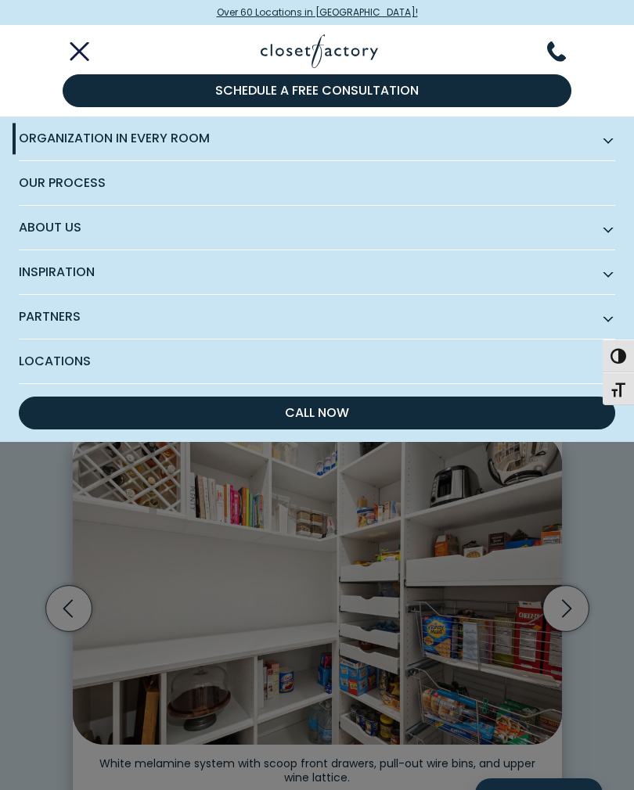
click at [30, 142] on span "Organization in Every Room" at bounding box center [317, 139] width 596 height 45
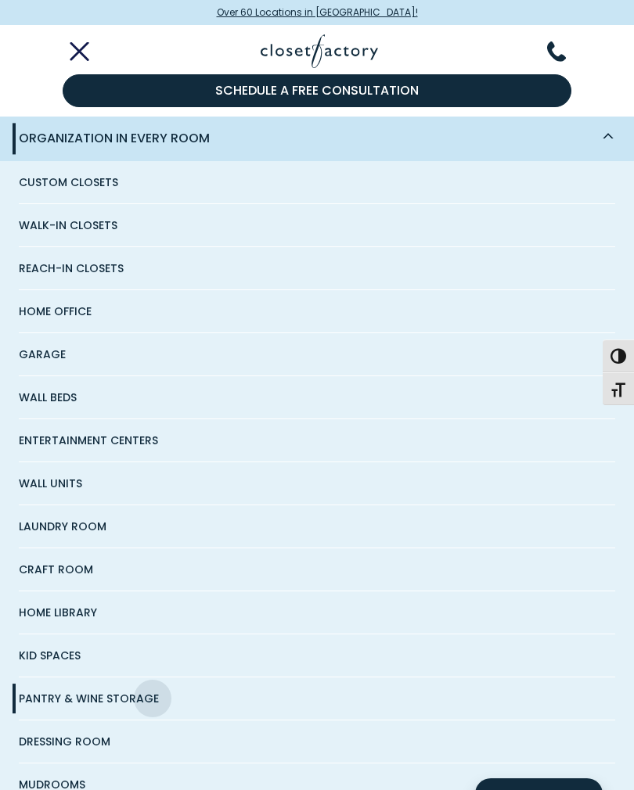
click at [30, 530] on span "Laundry Room" at bounding box center [63, 526] width 88 height 42
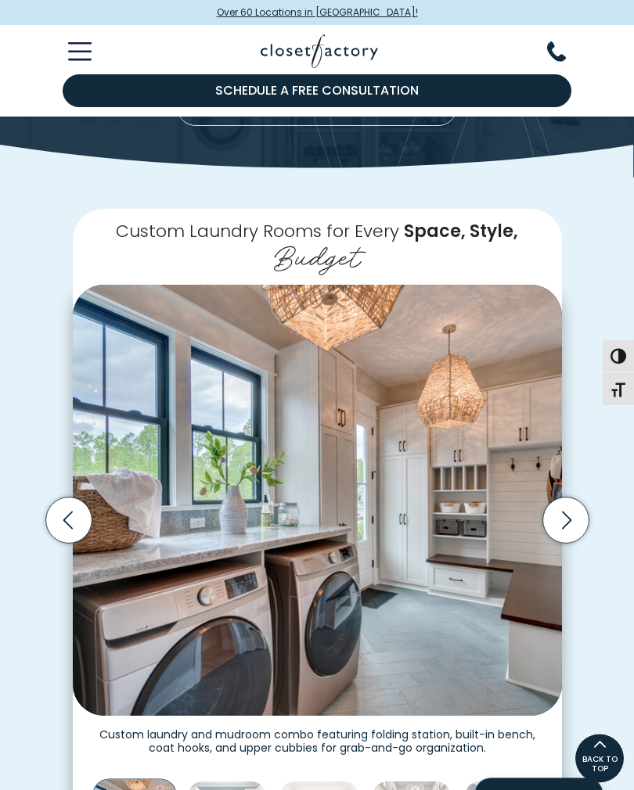
scroll to position [190, 0]
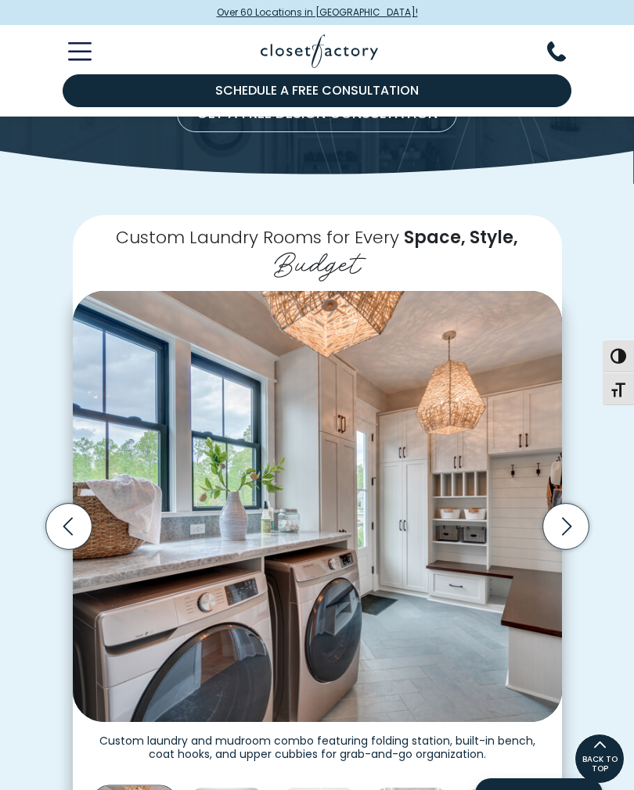
click at [568, 520] on icon "Next slide" at bounding box center [565, 526] width 9 height 18
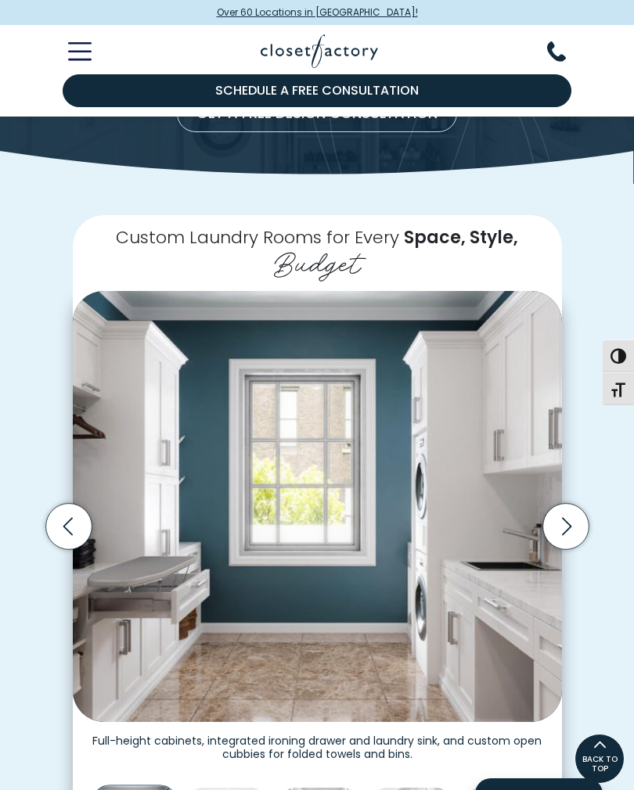
click at [558, 522] on icon "Next slide" at bounding box center [565, 526] width 46 height 46
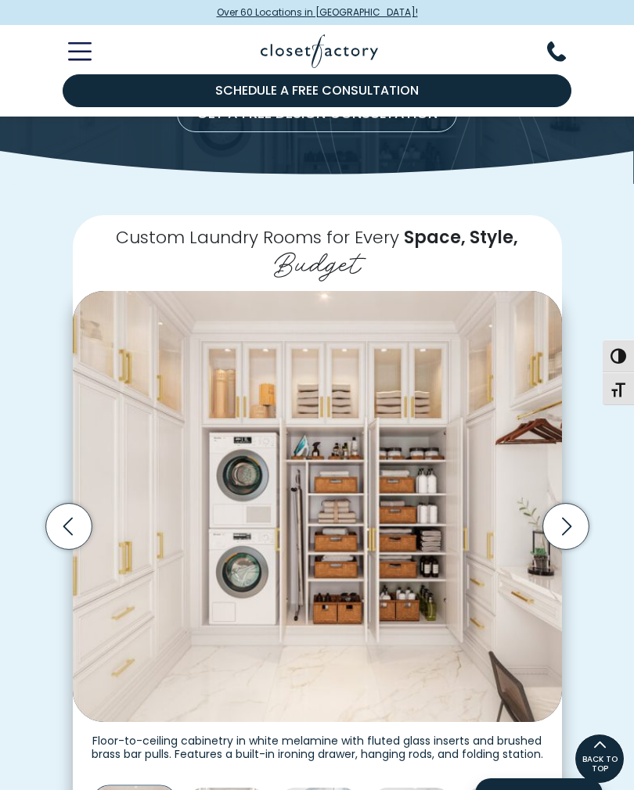
click at [571, 511] on icon "Next slide" at bounding box center [565, 526] width 46 height 46
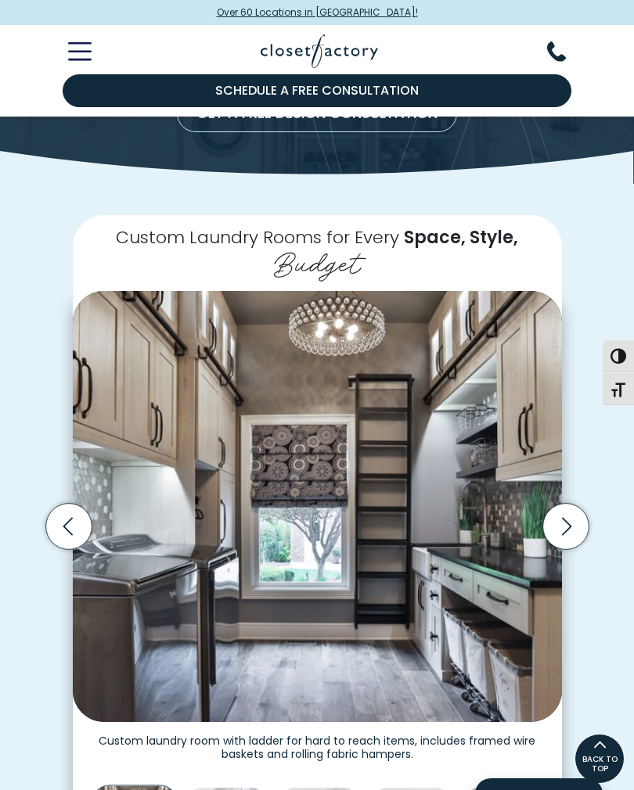
click at [576, 515] on icon "Next slide" at bounding box center [565, 526] width 46 height 46
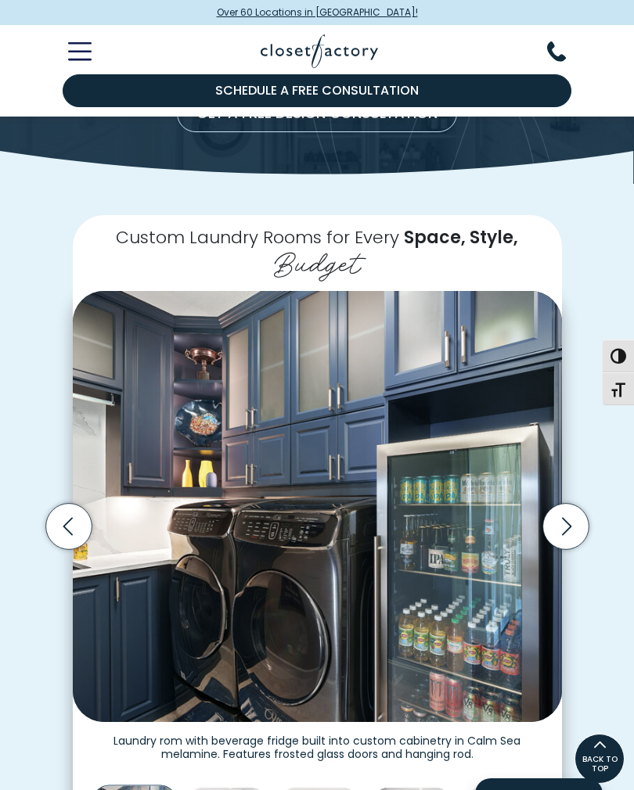
click at [574, 519] on icon "Next slide" at bounding box center [565, 526] width 46 height 46
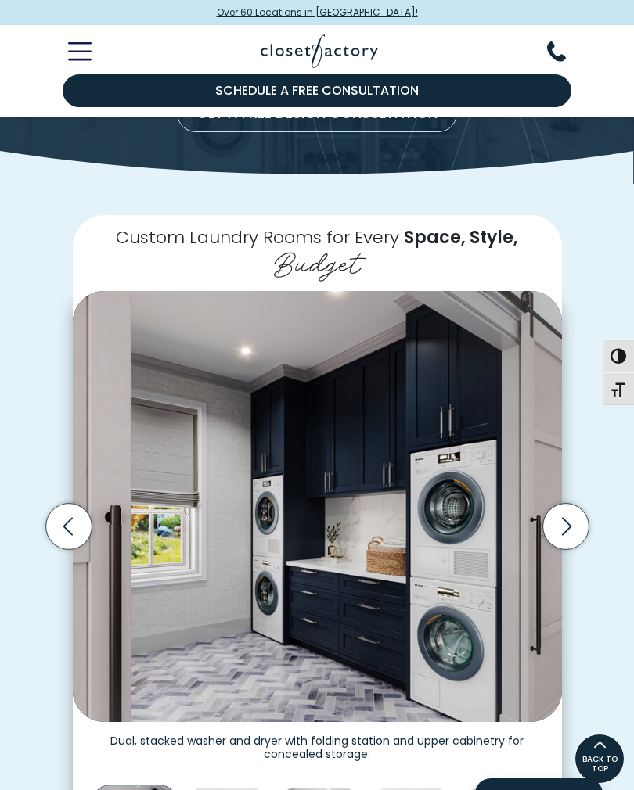
click at [577, 520] on icon "Next slide" at bounding box center [565, 526] width 46 height 46
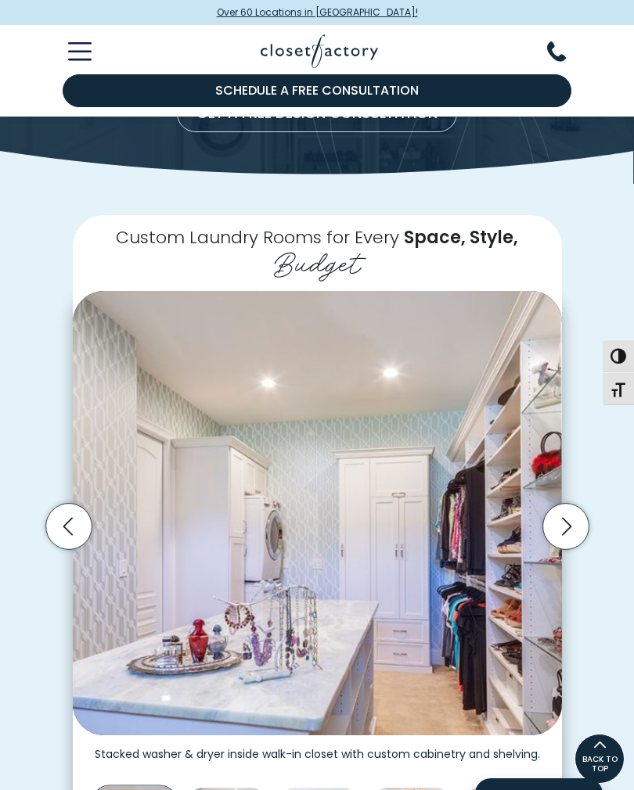
click at [569, 514] on icon "Next slide" at bounding box center [565, 526] width 46 height 46
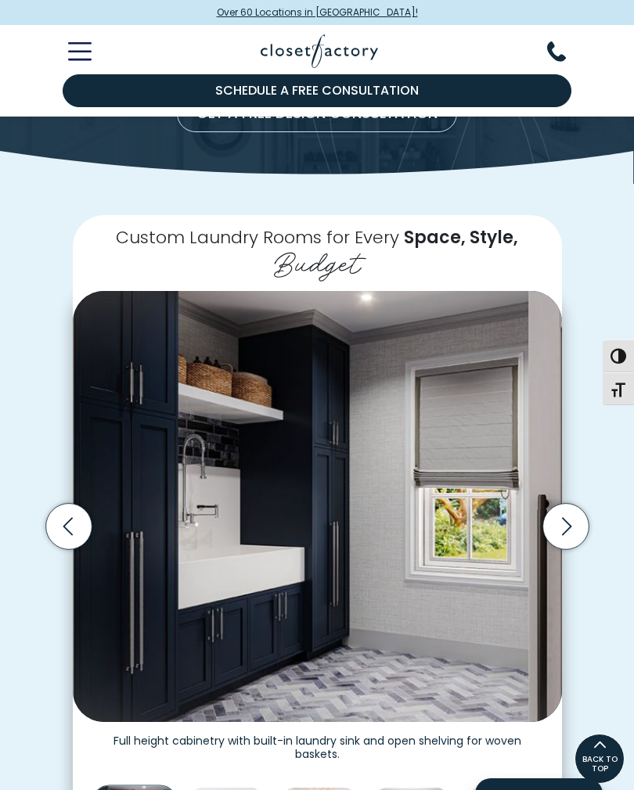
click at [567, 521] on icon "Next slide" at bounding box center [565, 526] width 46 height 46
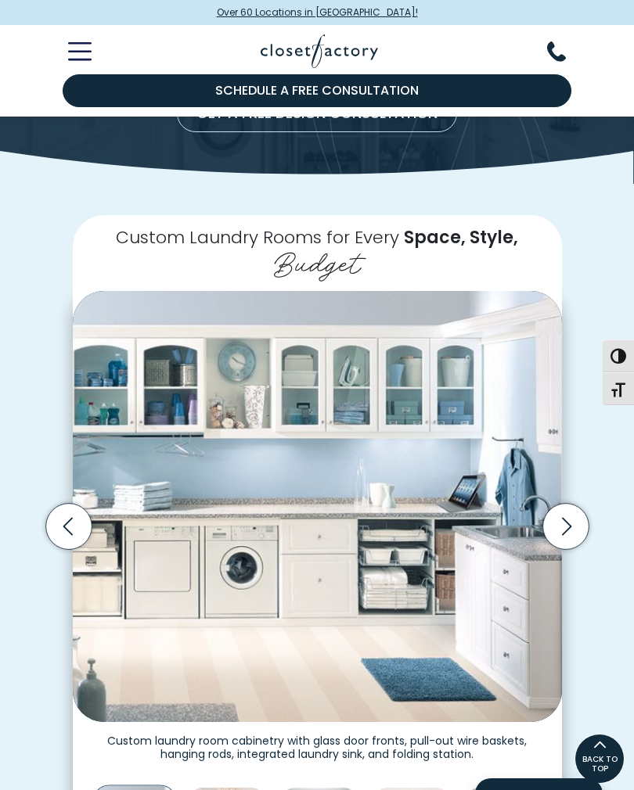
click at [570, 523] on icon "Next slide" at bounding box center [565, 526] width 46 height 46
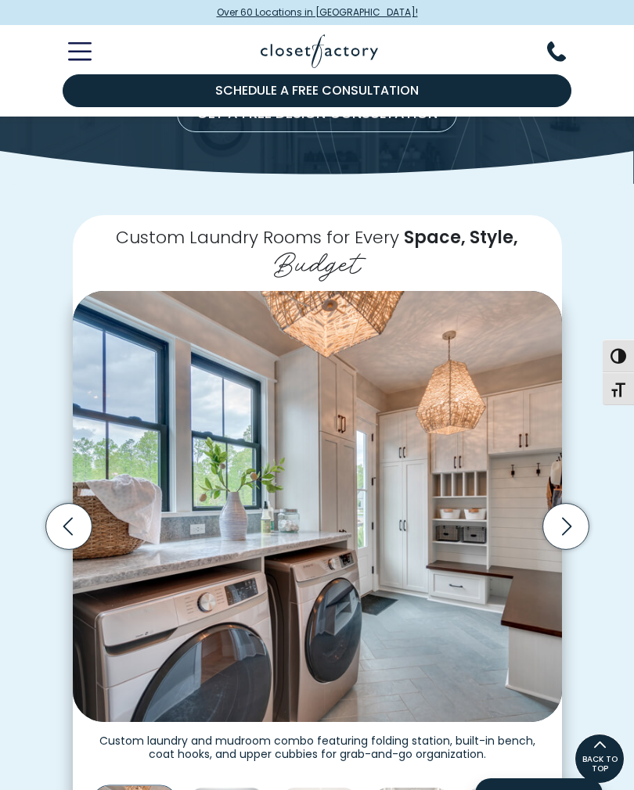
click at [567, 522] on icon "Next slide" at bounding box center [565, 526] width 46 height 46
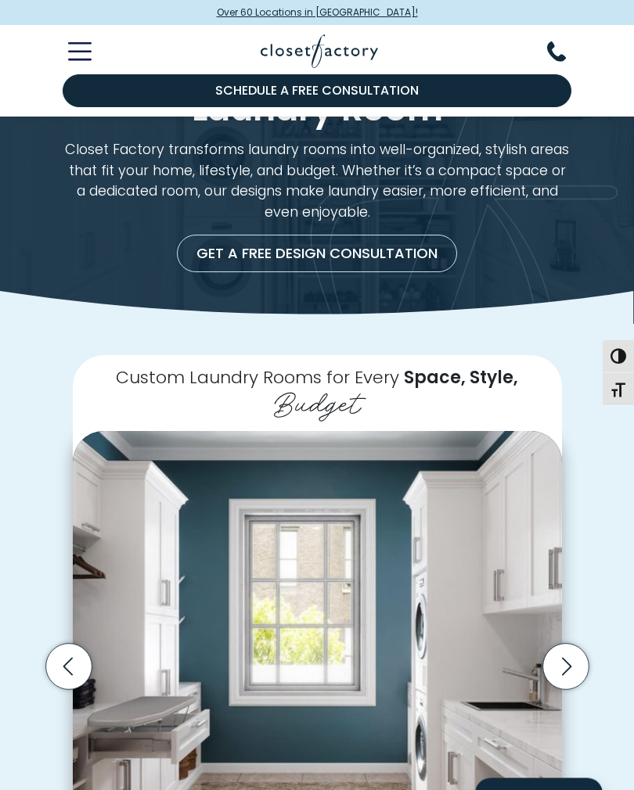
scroll to position [0, 0]
